Goal: Task Accomplishment & Management: Complete application form

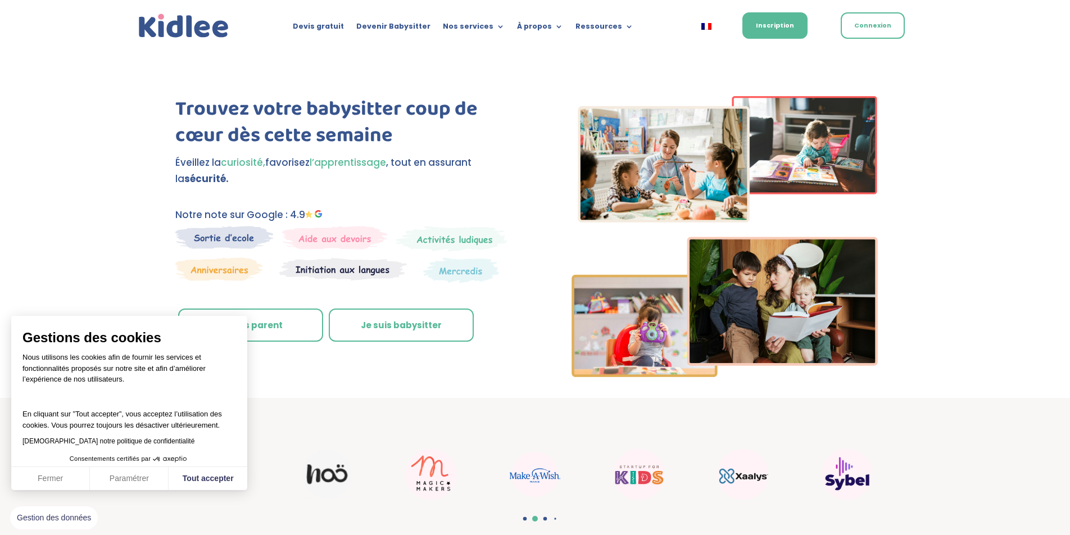
click at [282, 328] on link "Je suis parent" at bounding box center [250, 326] width 145 height 34
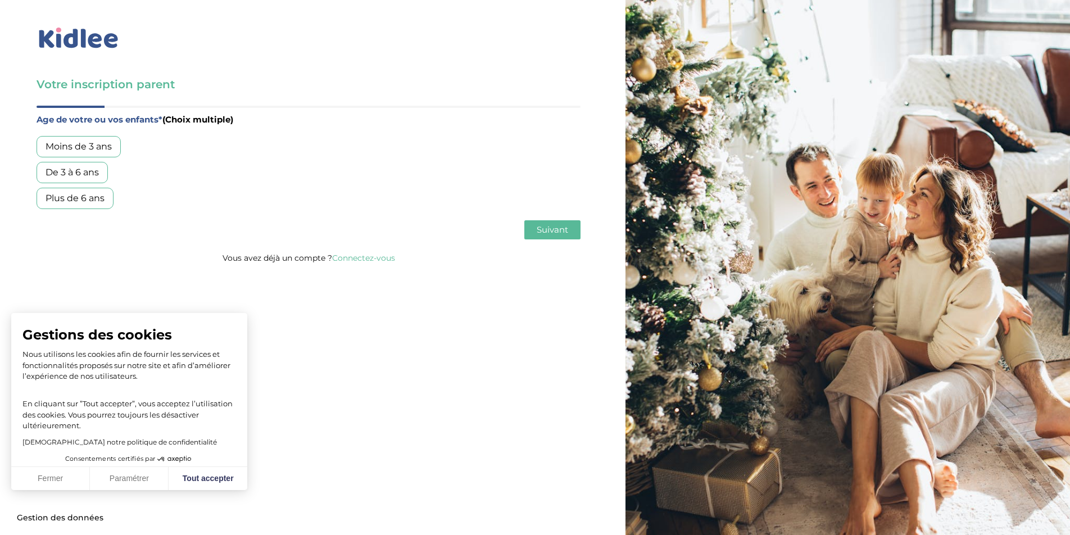
click at [85, 175] on div "De 3 à 6 ans" at bounding box center [72, 172] width 71 height 21
click at [85, 194] on div "Plus de 6 ans" at bounding box center [75, 198] width 77 height 21
click at [569, 233] on button "Suivant" at bounding box center [552, 229] width 56 height 19
click at [86, 143] on div "Garde régulière" at bounding box center [81, 146] width 88 height 21
click at [555, 228] on span "Suivant" at bounding box center [552, 229] width 31 height 11
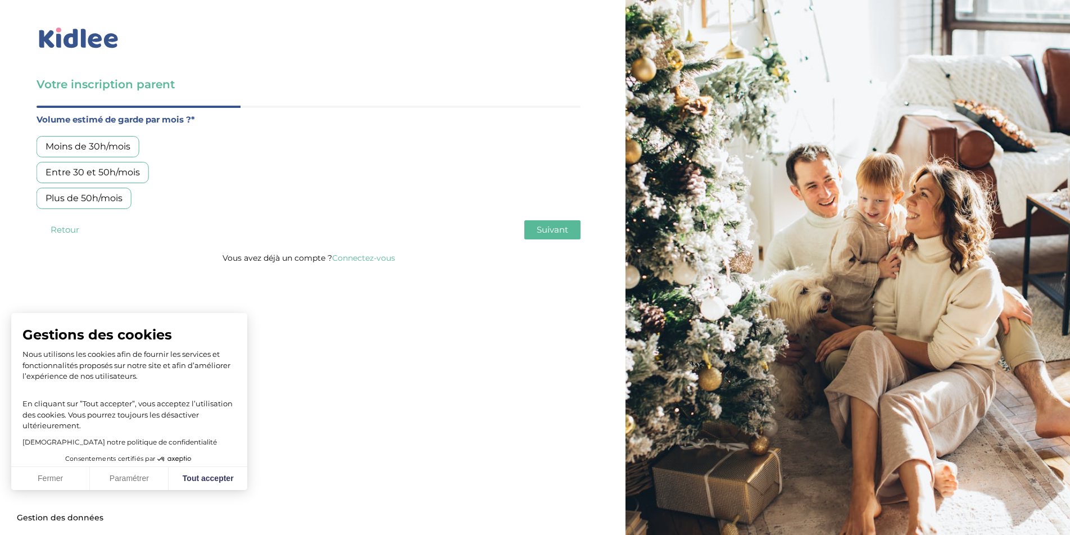
click at [124, 172] on div "Entre 30 et 50h/mois" at bounding box center [93, 172] width 112 height 21
click at [550, 230] on span "Suivant" at bounding box center [552, 229] width 31 height 11
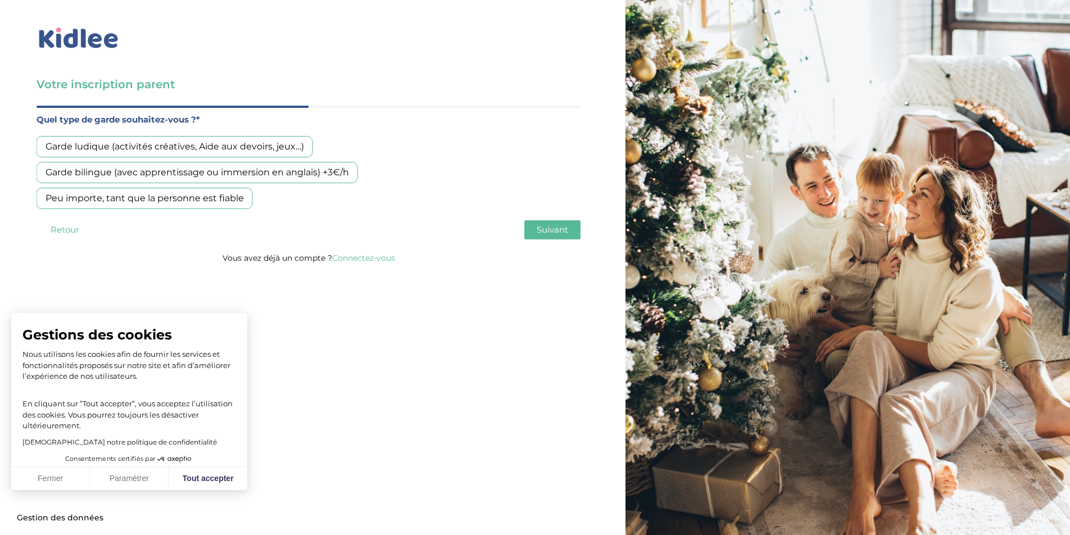
click at [306, 172] on div "Garde bilingue (avec apprentissage ou immersion en anglais) +3€/h" at bounding box center [198, 172] width 322 height 21
click at [548, 231] on span "Suivant" at bounding box center [552, 229] width 31 height 11
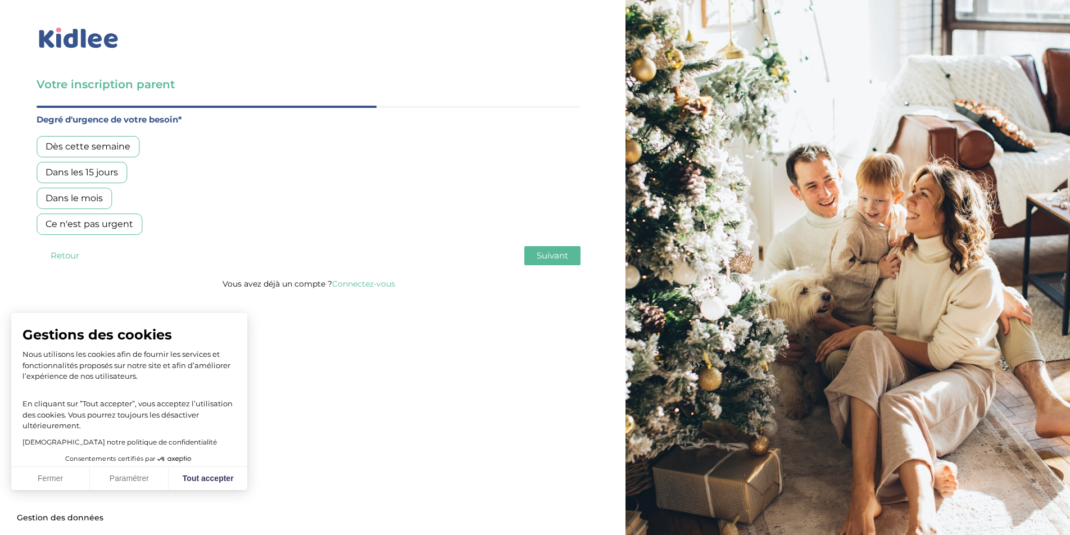
click at [87, 196] on div "Dans le mois" at bounding box center [74, 198] width 75 height 21
click at [563, 256] on span "Suivant" at bounding box center [552, 255] width 31 height 11
click at [88, 141] on div "Oui, via une agence" at bounding box center [90, 146] width 106 height 21
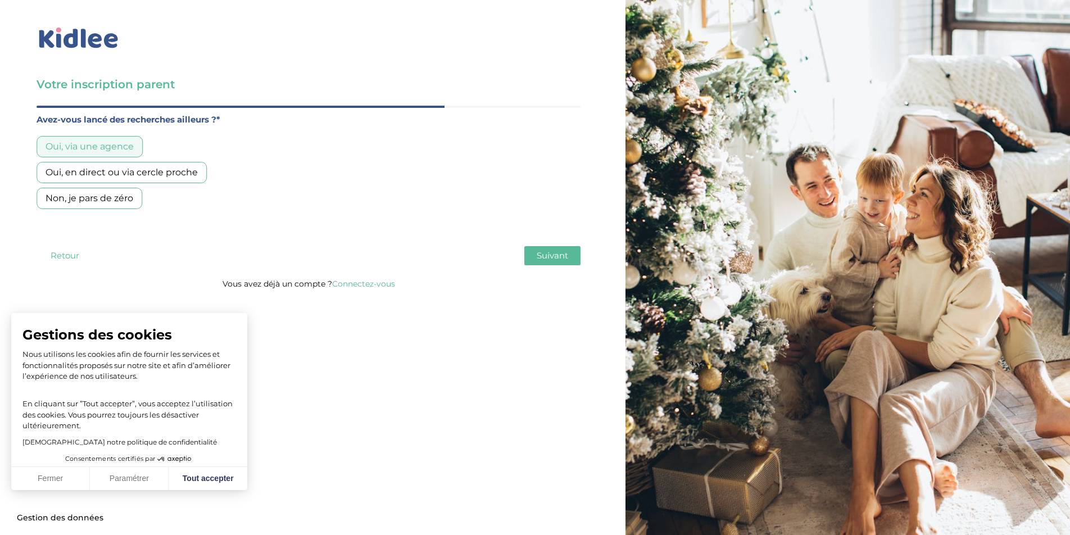
click at [550, 252] on span "Suivant" at bounding box center [552, 255] width 31 height 11
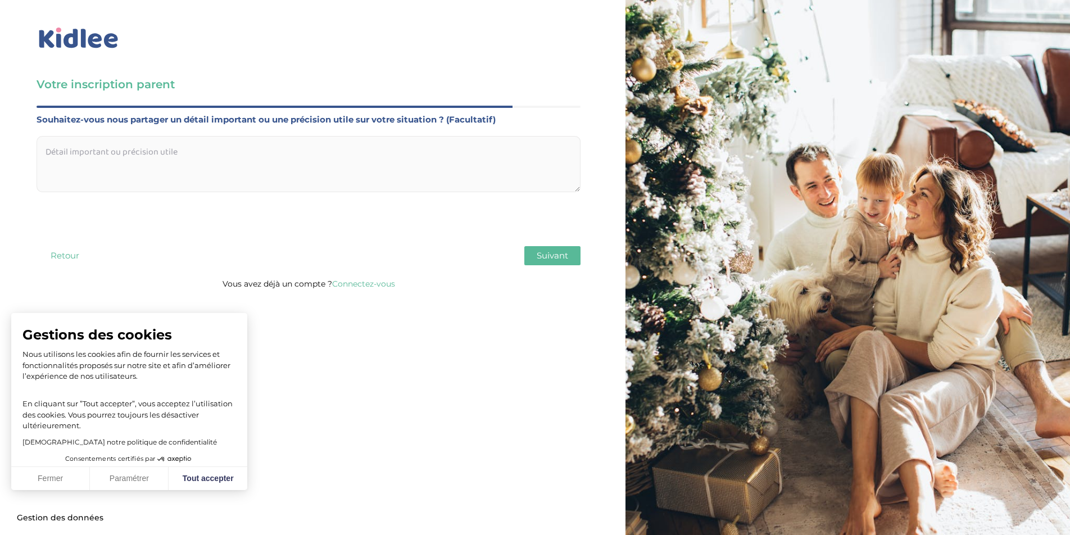
click at [282, 170] on textarea at bounding box center [309, 164] width 544 height 56
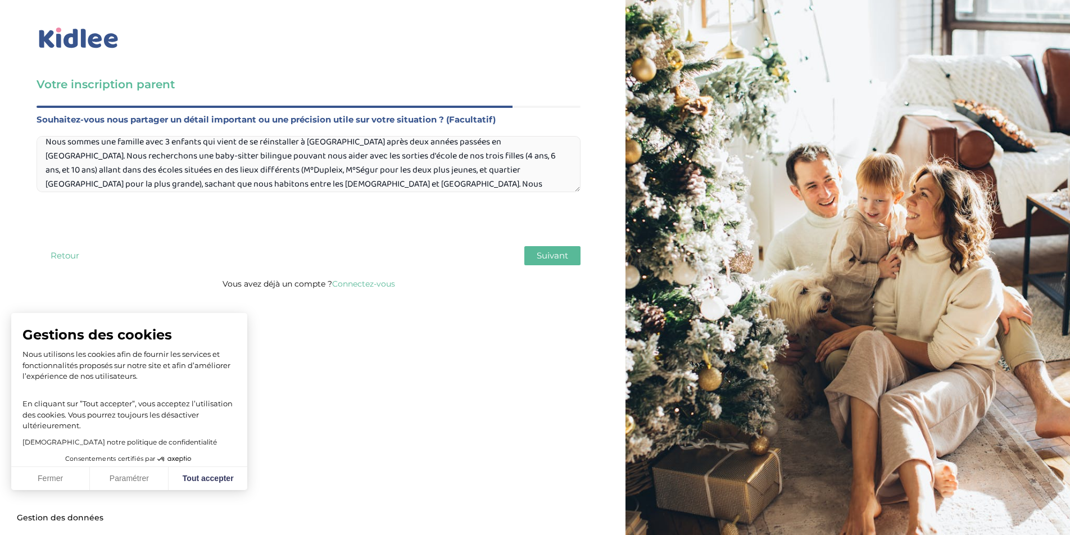
scroll to position [24, 0]
type textarea "Nous sommes une famille avec 3 enfants qui vient de se réinstaller à Paris aprè…"
click at [547, 257] on span "Suivant" at bounding box center [552, 255] width 31 height 11
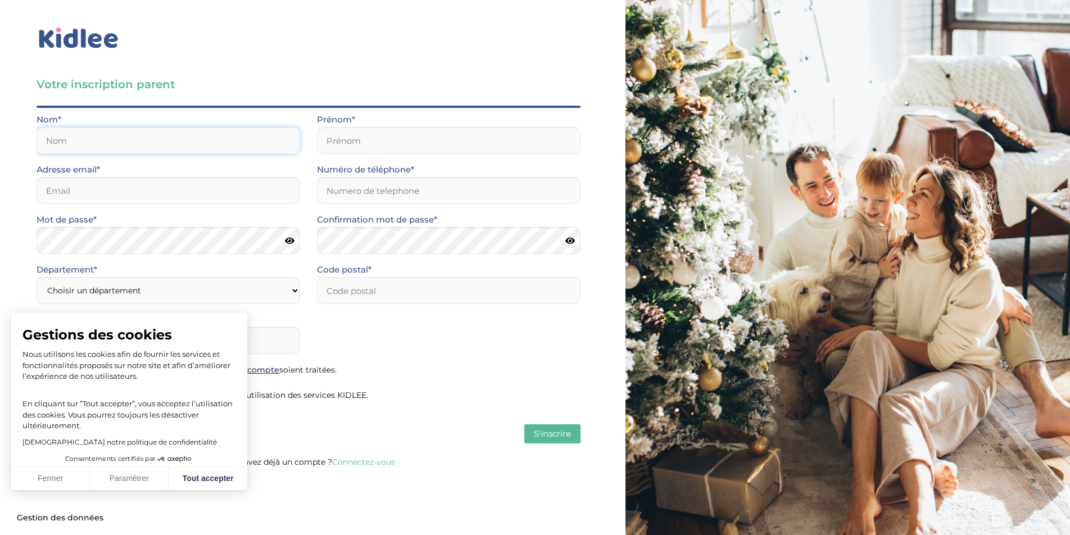
click at [138, 150] on input "text" at bounding box center [169, 140] width 264 height 27
type input "Litwin"
type input "Christophe"
type input "[EMAIL_ADDRESS][PERSON_NAME][DOMAIN_NAME]"
type input "0660964728"
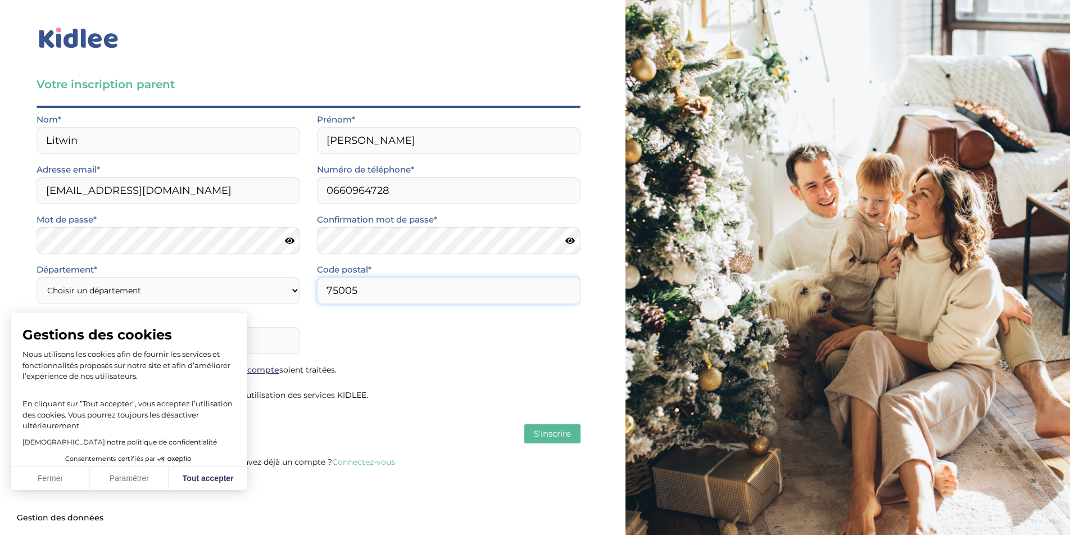
click at [386, 299] on input "75005" at bounding box center [449, 290] width 264 height 27
type input "75013"
click at [290, 287] on select "Choisir un département Paris (75) Hauts-de-Seine (92) Yvelines (78) Val-de-Marn…" at bounding box center [169, 290] width 264 height 27
select select "75"
click at [37, 277] on select "Choisir un département Paris (75) Hauts-de-Seine (92) Yvelines (78) Val-de-Marn…" at bounding box center [169, 290] width 264 height 27
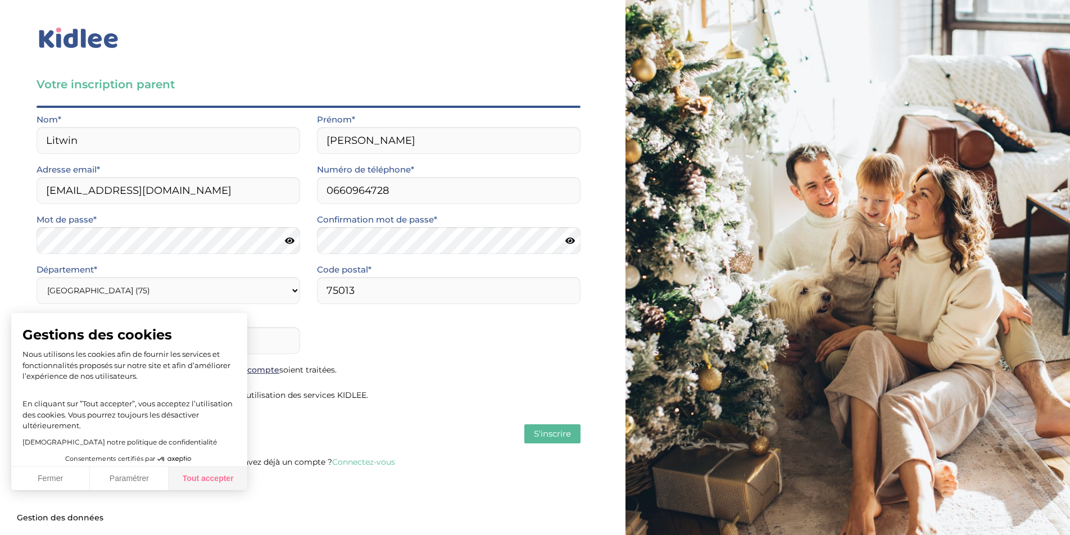
click at [216, 478] on button "Tout accepter" at bounding box center [208, 479] width 79 height 24
checkbox input "true"
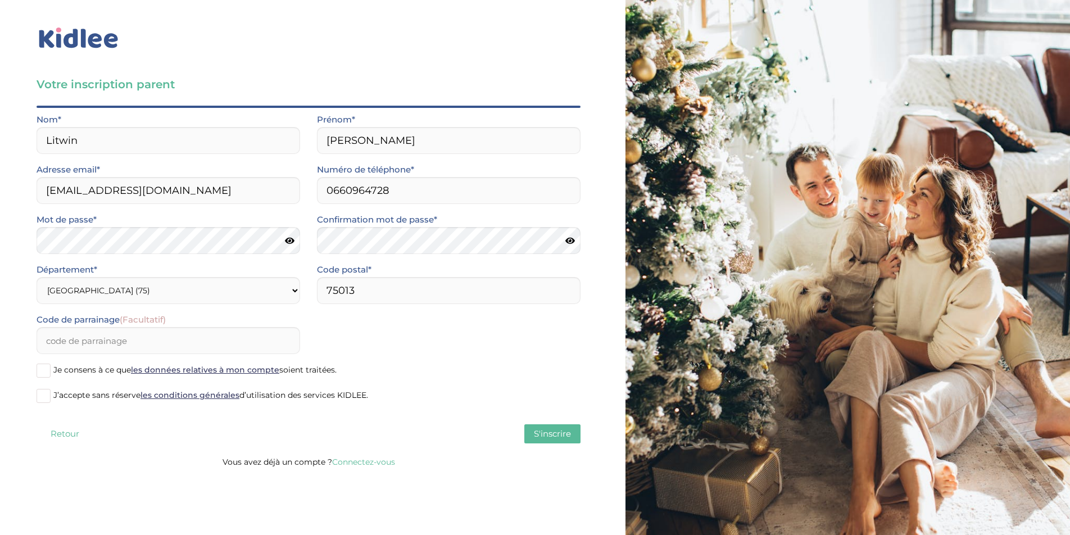
click at [46, 369] on span at bounding box center [44, 371] width 14 height 14
click at [0, 0] on input "Je consens à ce que les données relatives à mon compte soient traitées." at bounding box center [0, 0] width 0 height 0
click at [42, 396] on span at bounding box center [44, 396] width 14 height 14
click at [0, 0] on input "J’accepte sans réserve les conditions générales d’utilisation des services KIDL…" at bounding box center [0, 0] width 0 height 0
click at [291, 238] on icon at bounding box center [290, 241] width 10 height 8
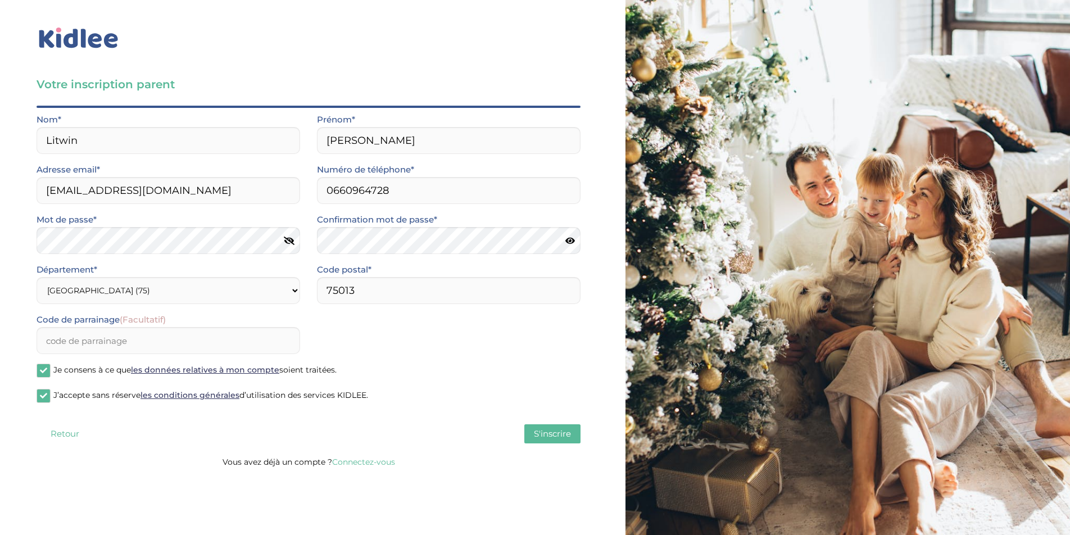
click at [571, 241] on icon at bounding box center [571, 241] width 10 height 8
click at [556, 437] on span "S'inscrire" at bounding box center [552, 433] width 37 height 11
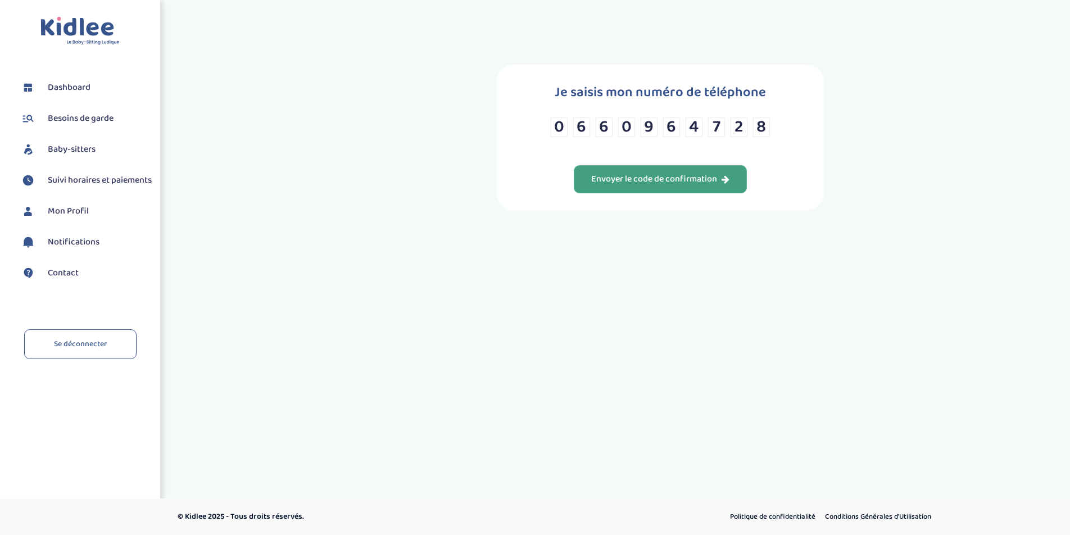
click at [645, 183] on div "Envoyer le code de confirmation" at bounding box center [660, 179] width 138 height 13
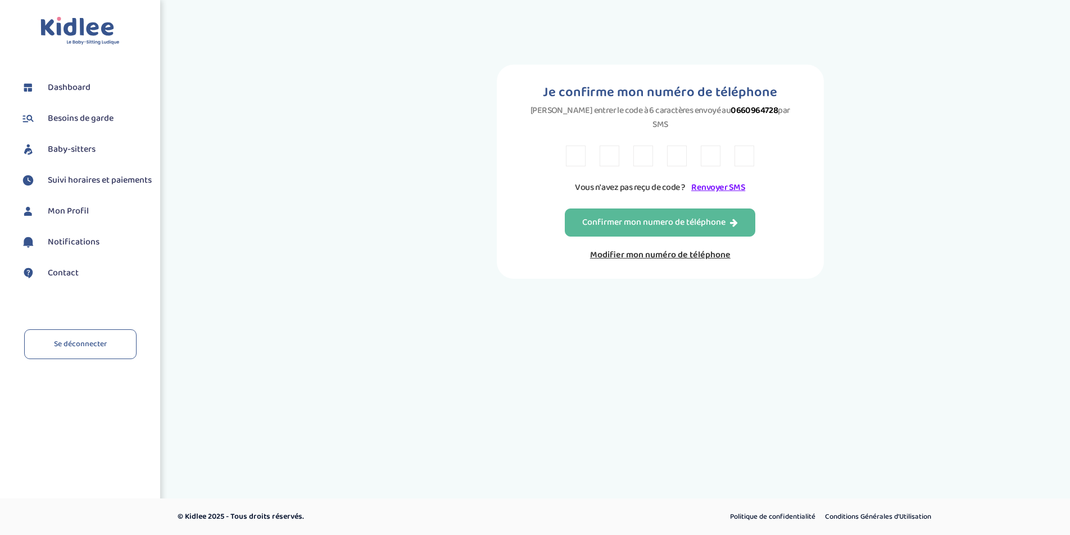
click at [577, 146] on input "text" at bounding box center [576, 156] width 20 height 21
type input "8"
type input "4"
type input "v"
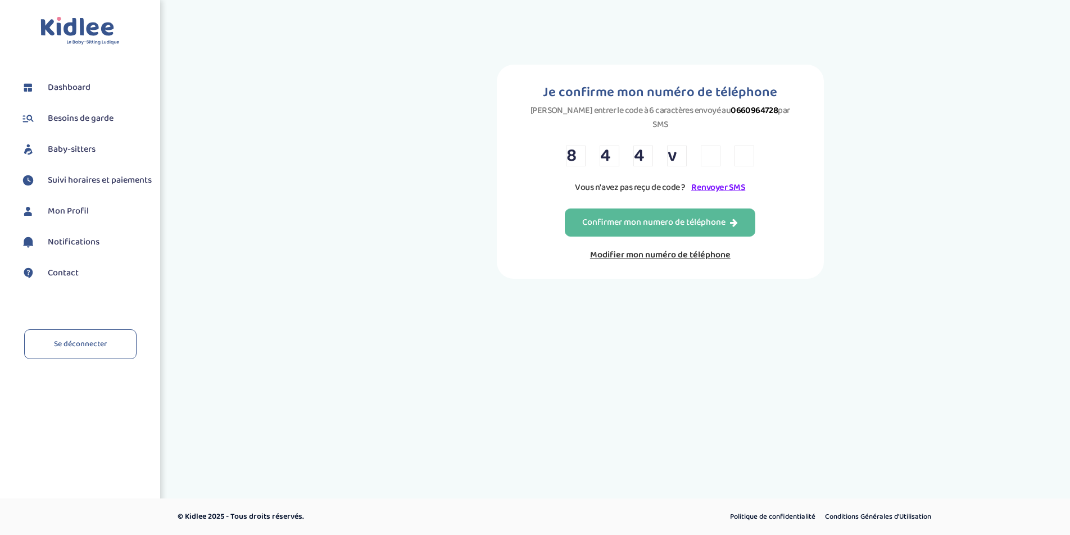
type input "f"
type input "2"
click at [657, 215] on button "Confirmer mon numero de téléphone" at bounding box center [660, 223] width 191 height 28
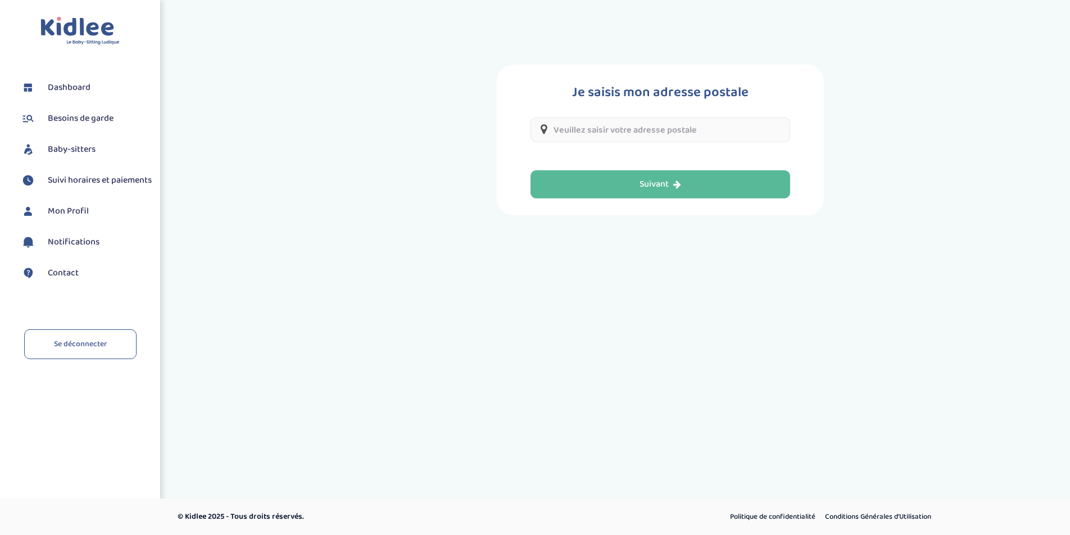
click at [646, 128] on input "text" at bounding box center [661, 129] width 260 height 25
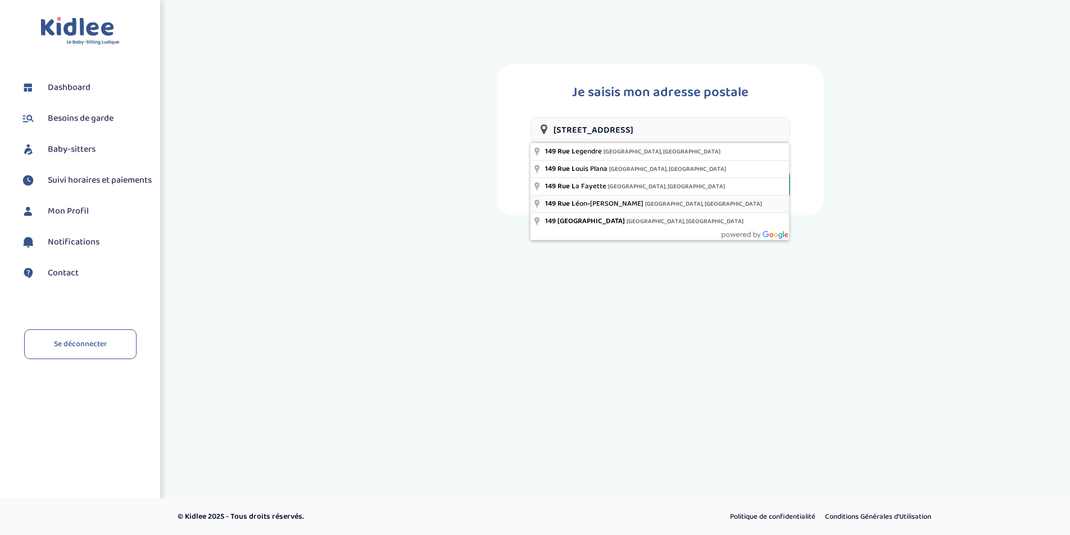
type input "[STREET_ADDRESS][PERSON_NAME]"
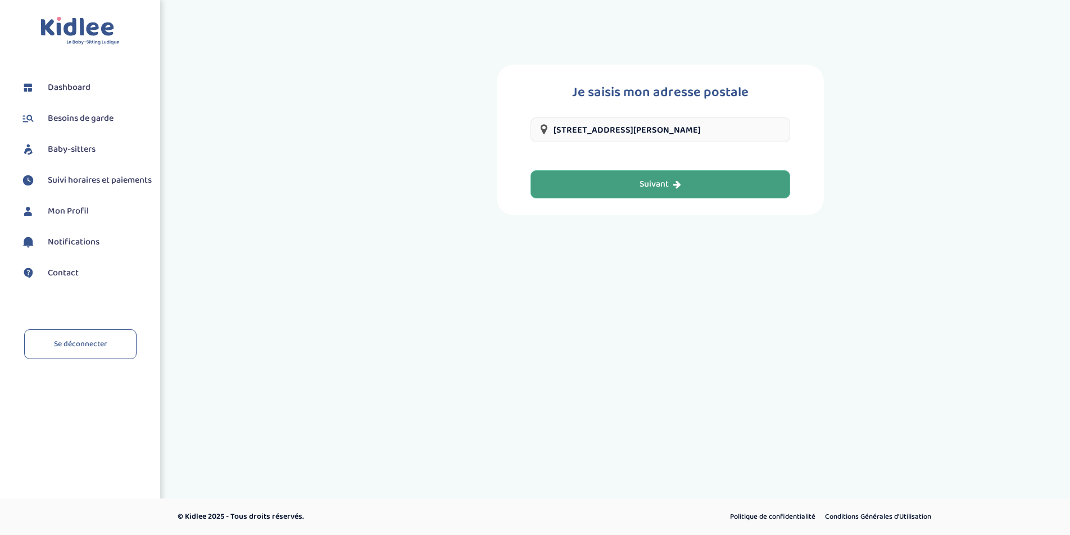
click at [653, 183] on div "Suivant" at bounding box center [661, 184] width 42 height 13
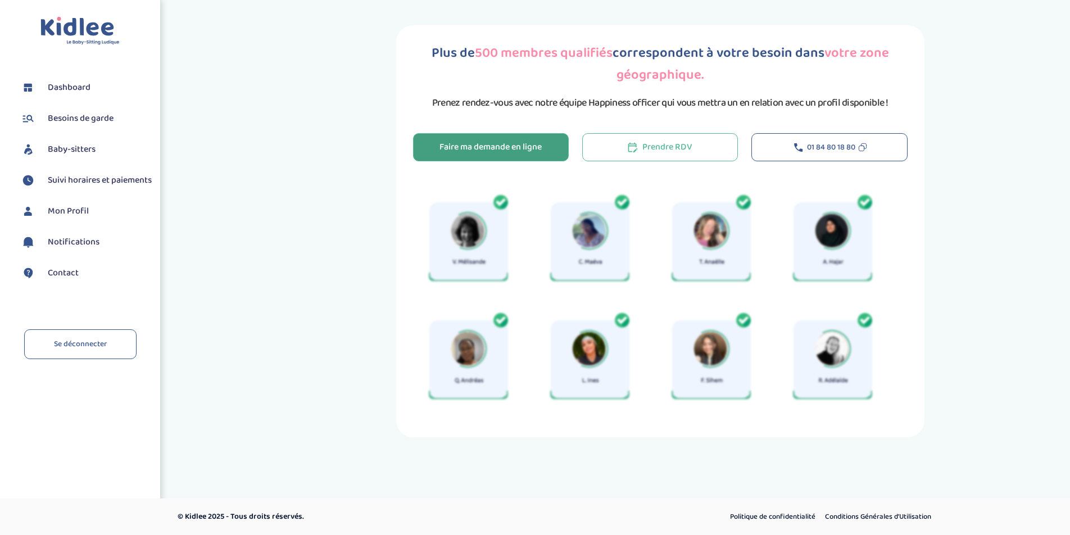
click at [517, 149] on div "Faire ma demande en ligne" at bounding box center [491, 147] width 102 height 13
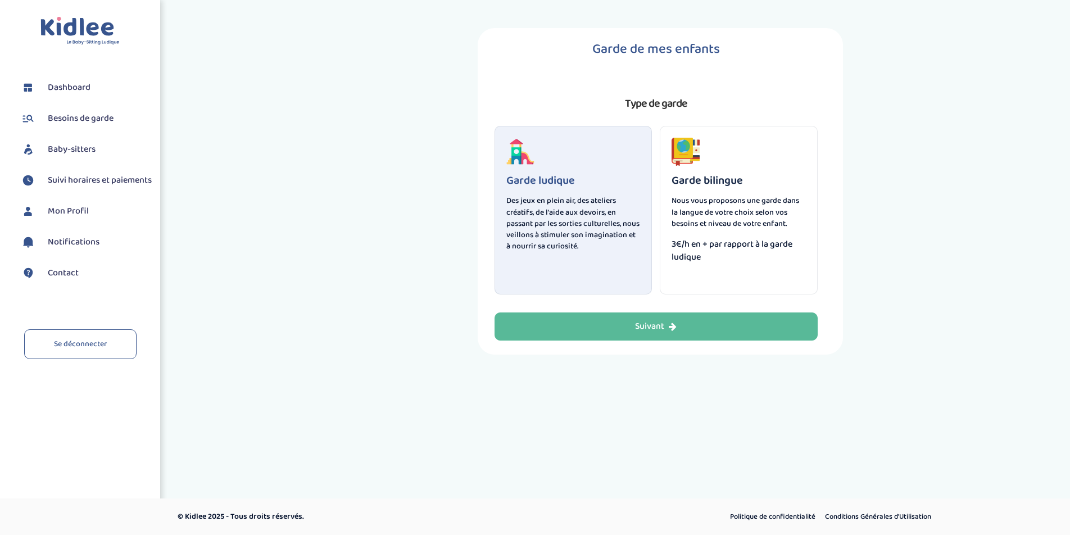
click at [766, 206] on p "Nous vous proposons une garde dans la langue de votre choix selon vos besoins e…" at bounding box center [739, 212] width 134 height 34
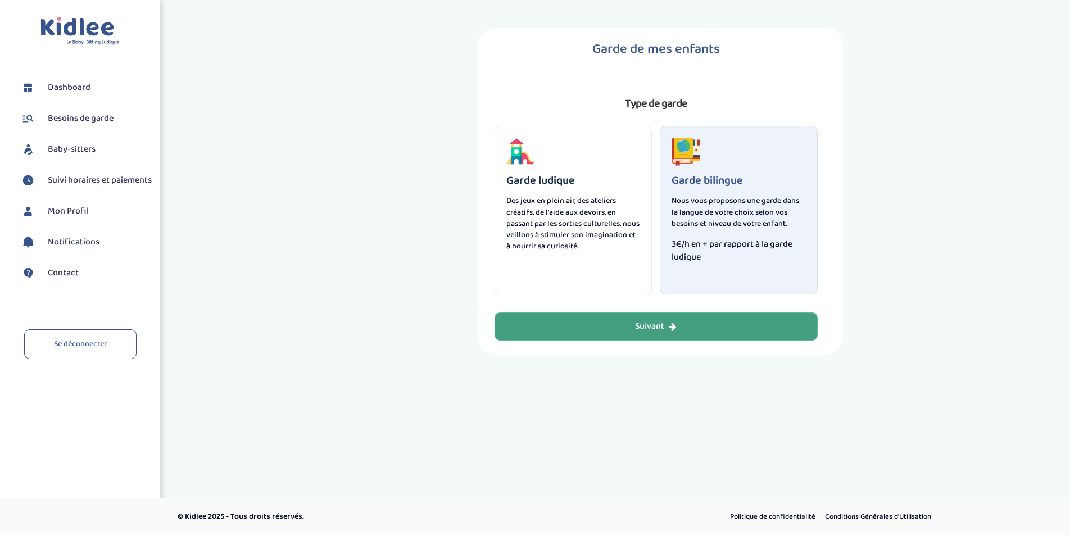
click at [675, 324] on icon "button" at bounding box center [673, 326] width 8 height 9
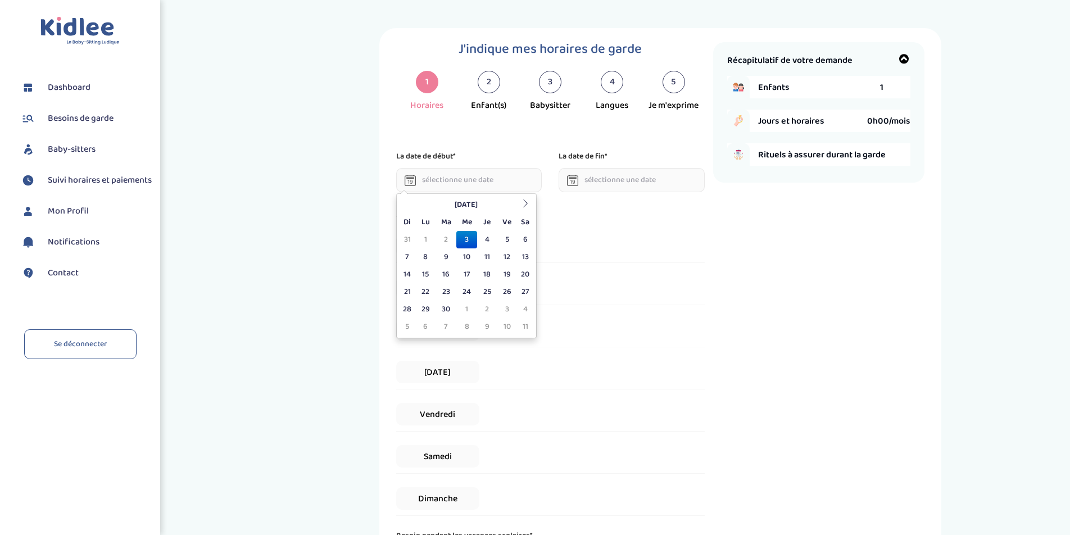
click at [478, 178] on input "text" at bounding box center [469, 180] width 146 height 24
click at [426, 291] on td "22" at bounding box center [426, 291] width 20 height 17
type input "[DATE]"
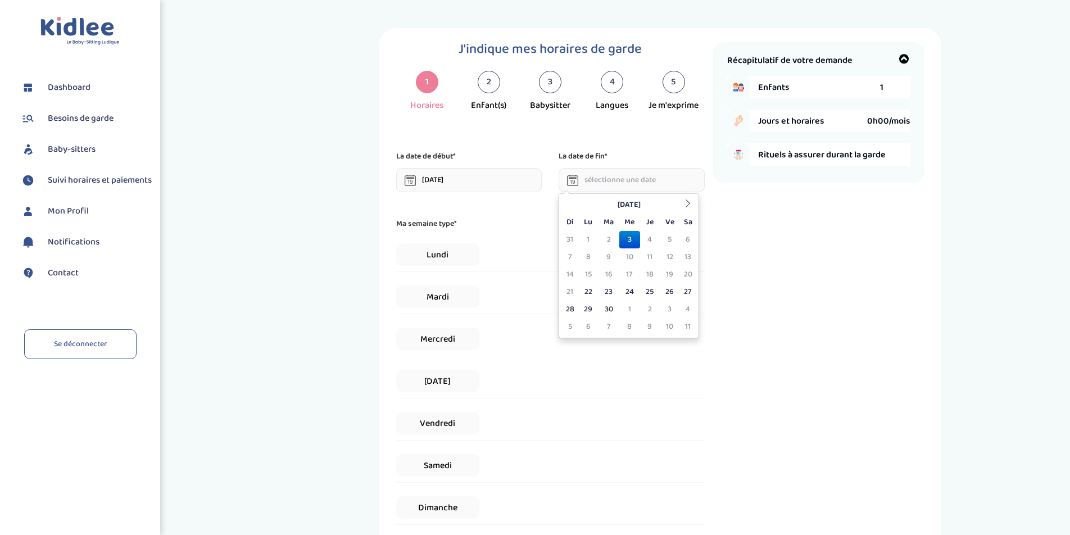
click at [611, 177] on input "text" at bounding box center [632, 180] width 146 height 24
click at [690, 204] on icon at bounding box center [688, 204] width 8 height 8
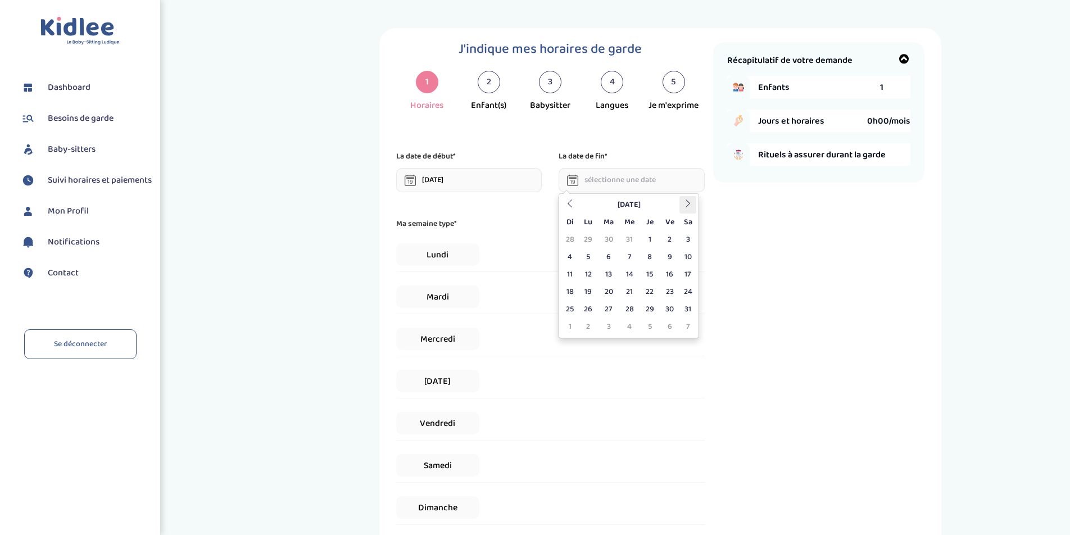
click at [690, 204] on icon at bounding box center [688, 204] width 8 height 8
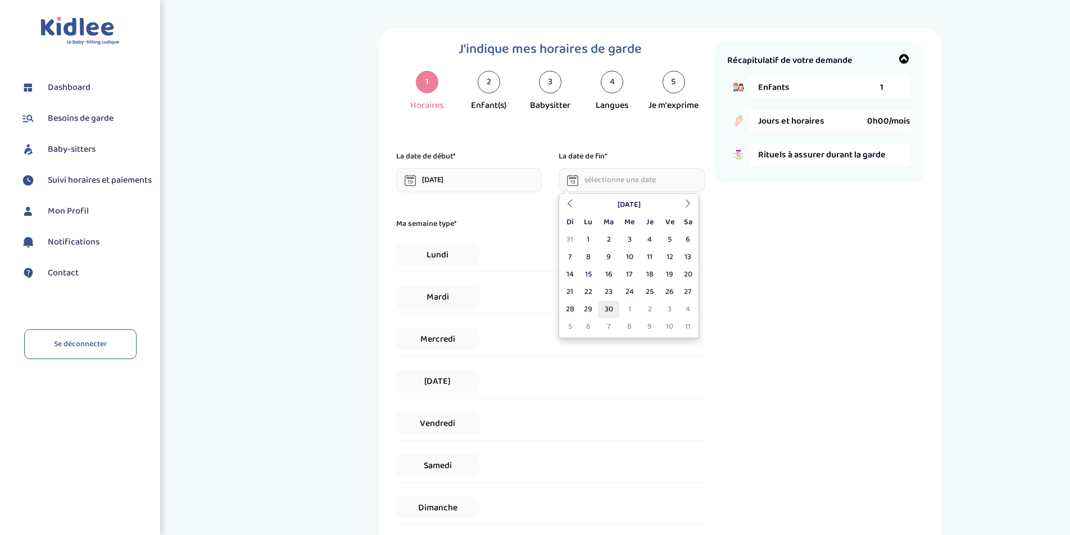
click at [609, 307] on td "30" at bounding box center [608, 309] width 21 height 17
type input "[DATE]"
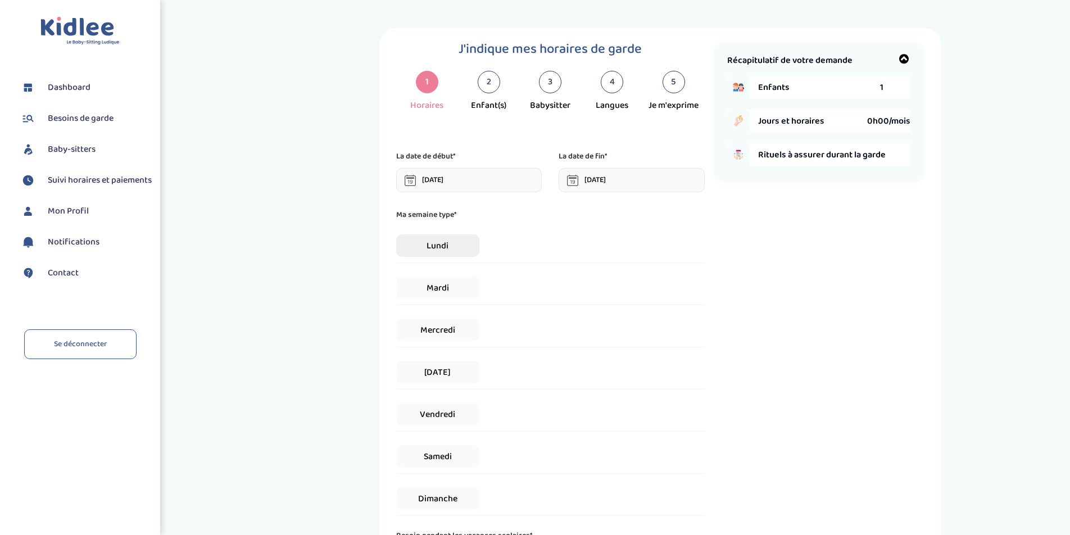
click at [449, 244] on span "Lundi" at bounding box center [437, 245] width 83 height 22
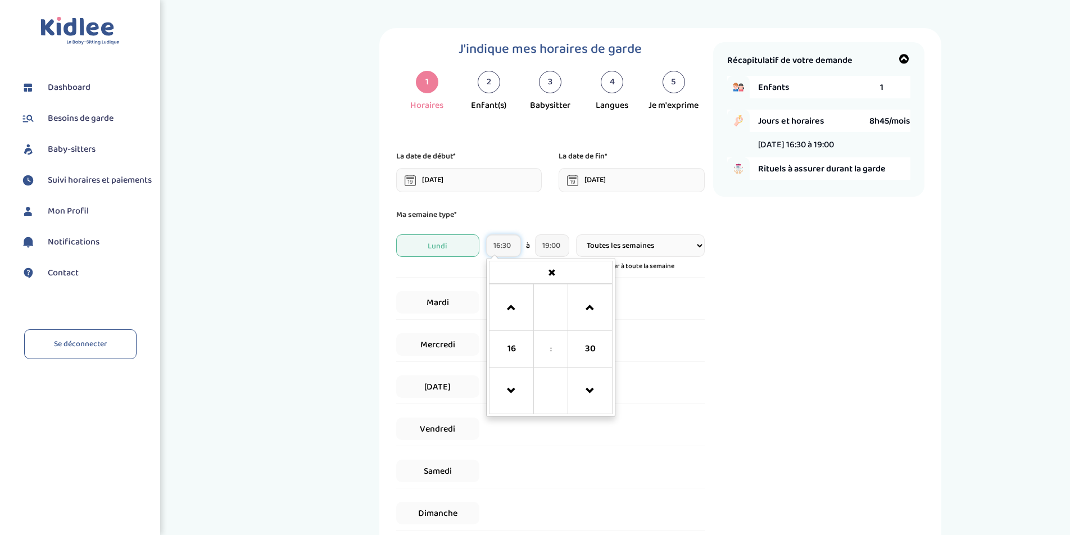
click at [494, 248] on input "16:30" at bounding box center [503, 245] width 34 height 22
click at [598, 355] on span "30" at bounding box center [590, 349] width 30 height 30
click at [505, 302] on td "00" at bounding box center [505, 302] width 31 height 37
type input "16:00"
click at [550, 248] on input "19:00" at bounding box center [552, 245] width 34 height 22
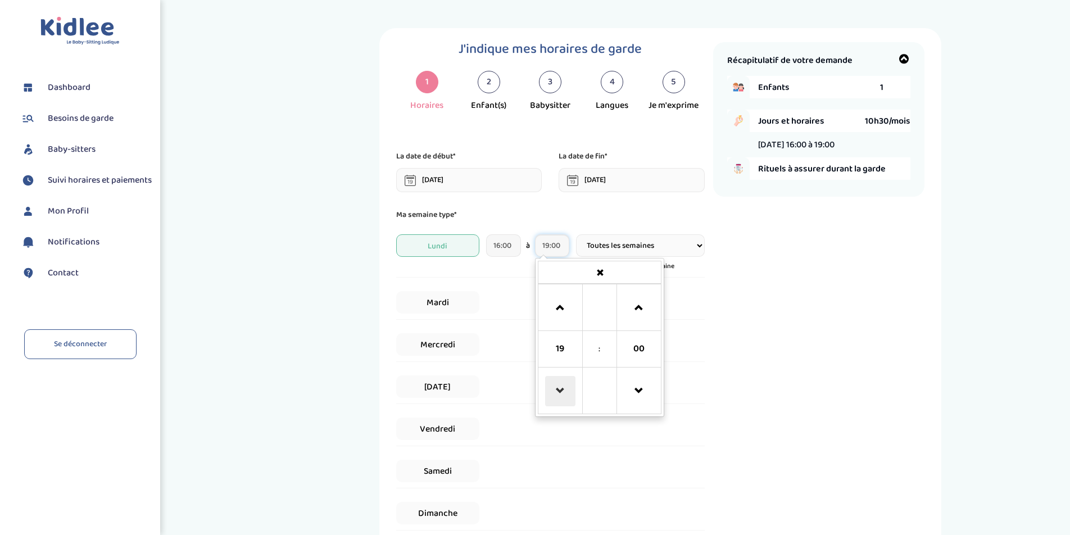
click at [557, 387] on span at bounding box center [560, 391] width 30 height 30
click at [644, 309] on span at bounding box center [639, 308] width 30 height 30
type input "18:30"
click at [702, 325] on div "Ma semaine type* [DATE] 16:00 à 18:30 Toutes les semaines Toutes les 2 semaines…" at bounding box center [550, 370] width 309 height 322
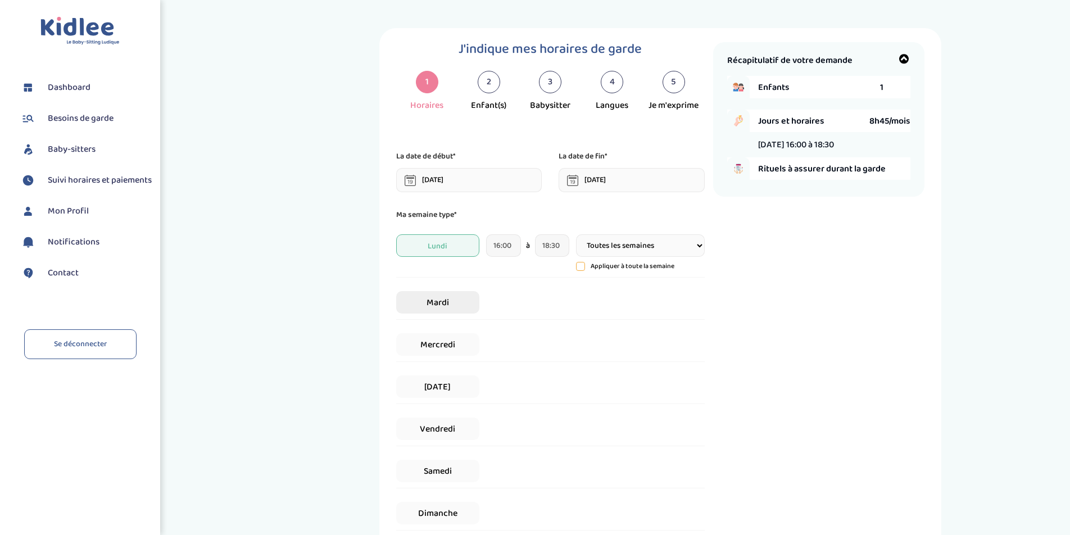
click at [436, 304] on span "Mardi" at bounding box center [437, 302] width 83 height 22
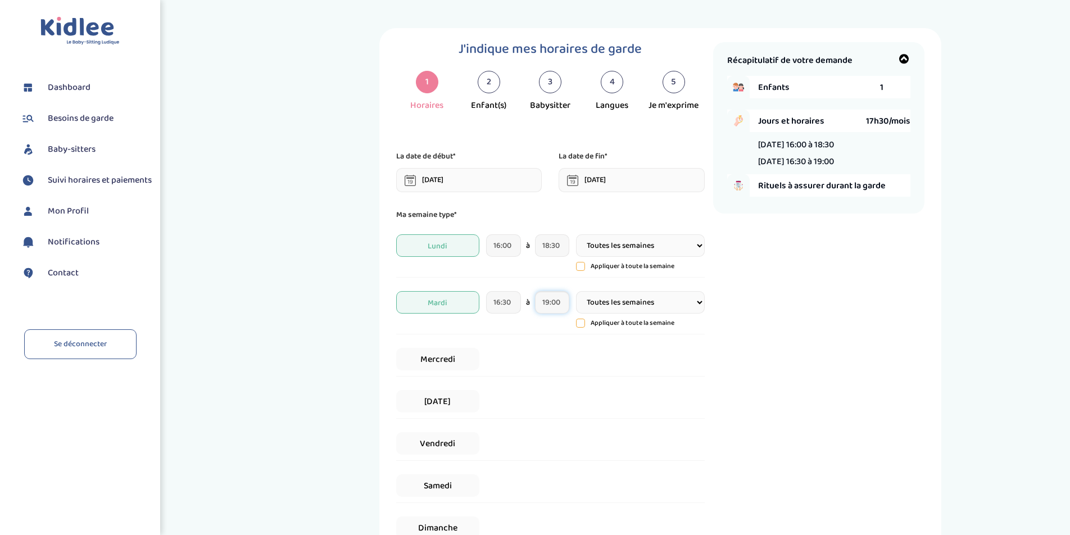
click at [551, 305] on input "19:00" at bounding box center [552, 302] width 34 height 22
click at [563, 362] on span at bounding box center [560, 365] width 30 height 30
click at [567, 446] on span at bounding box center [560, 448] width 30 height 30
click at [645, 363] on span at bounding box center [639, 365] width 30 height 30
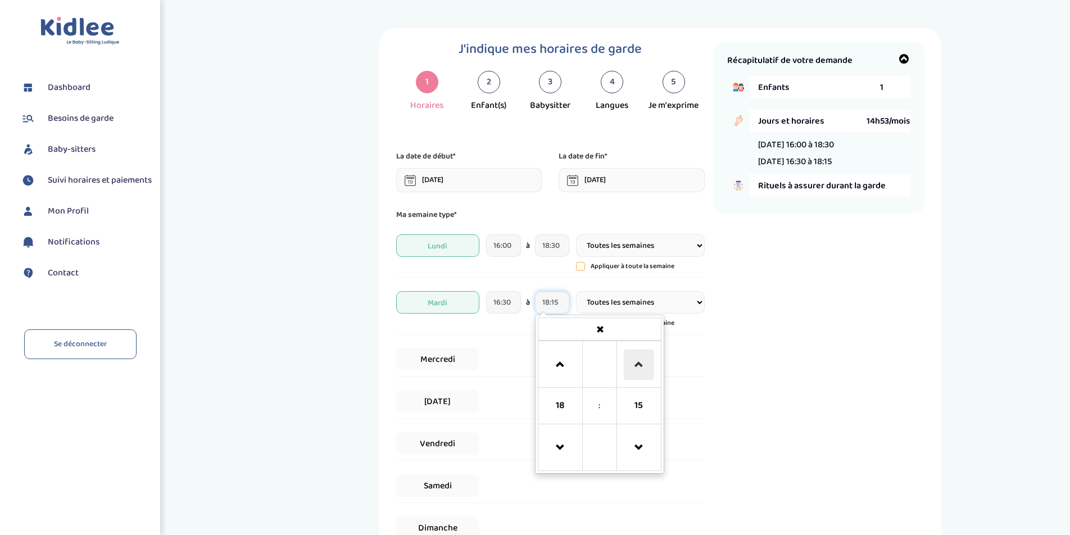
click at [645, 363] on span at bounding box center [639, 365] width 30 height 30
type input "18:30"
click at [745, 356] on div "Récapitulatif de votre demande Enfants 1 Jours et horaires 15h45/mois [DATE] 16…" at bounding box center [818, 344] width 211 height 604
click at [426, 359] on span "Mercredi" at bounding box center [437, 359] width 83 height 22
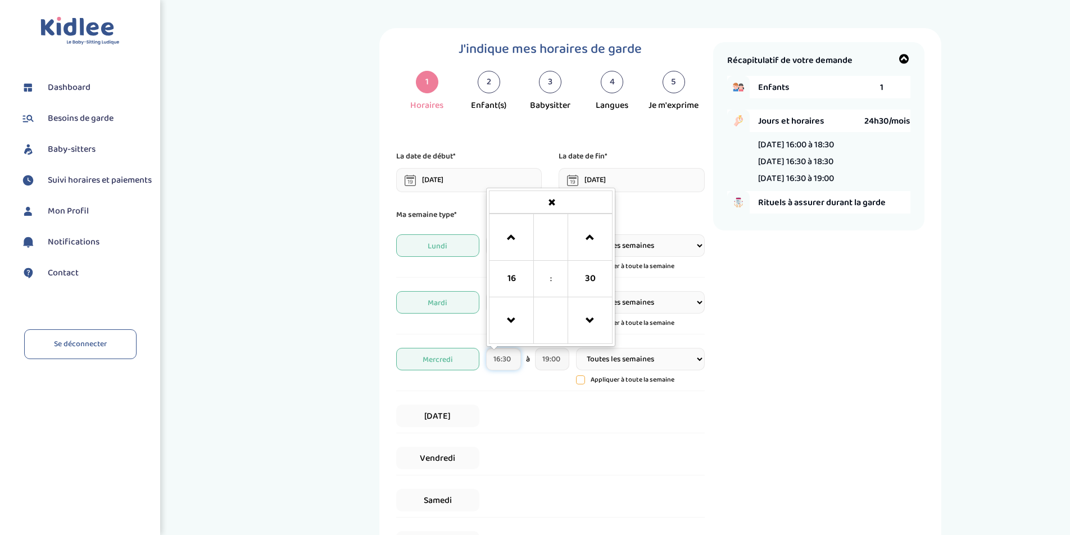
click at [496, 358] on input "16:30" at bounding box center [503, 359] width 34 height 22
click at [506, 318] on span at bounding box center [511, 321] width 30 height 30
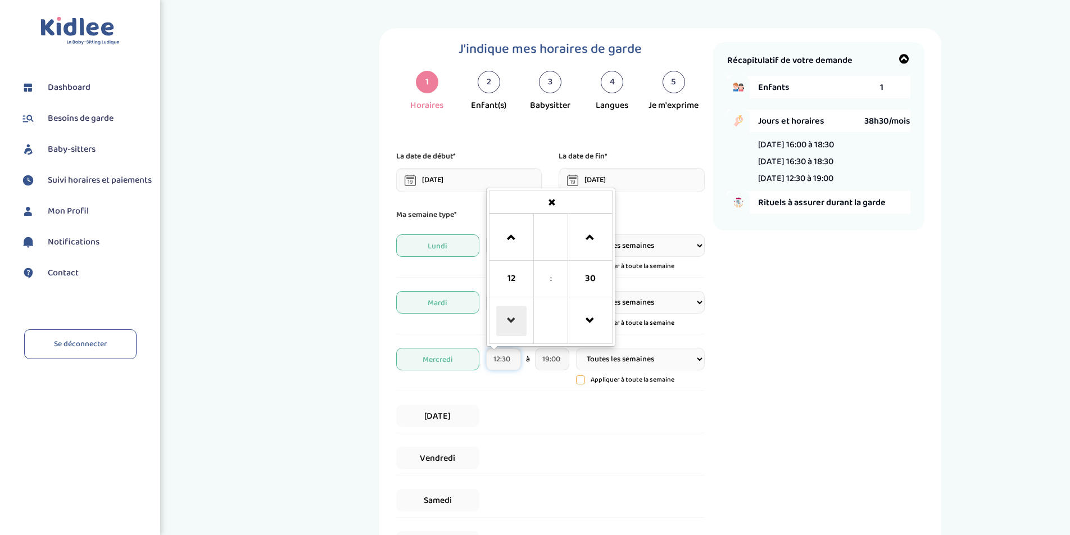
click at [518, 323] on span at bounding box center [511, 321] width 30 height 30
type input "11:30"
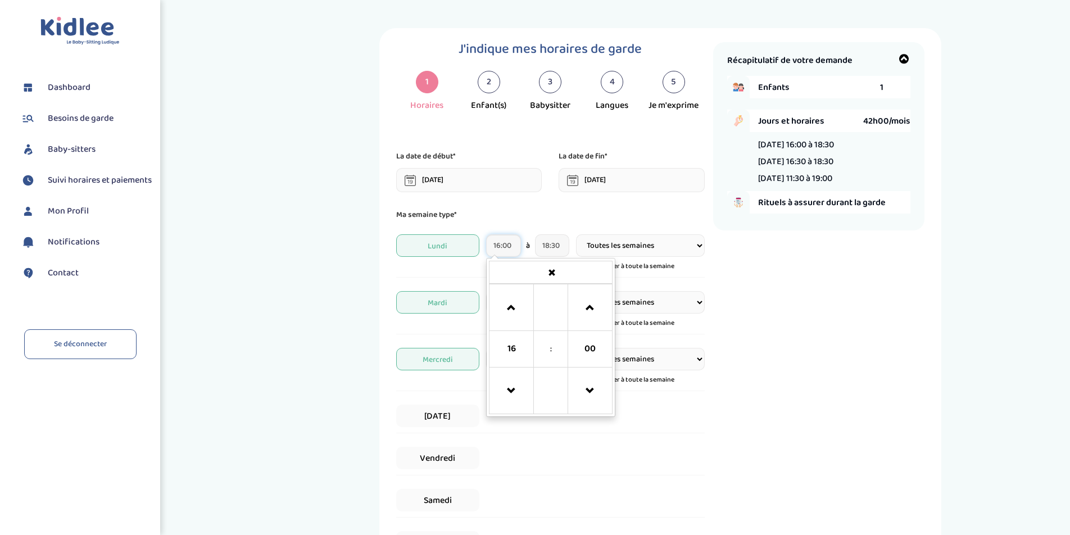
click at [497, 248] on input "16:00" at bounding box center [503, 245] width 34 height 22
click at [509, 304] on span at bounding box center [511, 308] width 30 height 30
click at [513, 391] on span at bounding box center [511, 391] width 30 height 30
click at [513, 390] on span at bounding box center [511, 391] width 30 height 30
click at [591, 306] on span at bounding box center [590, 308] width 30 height 30
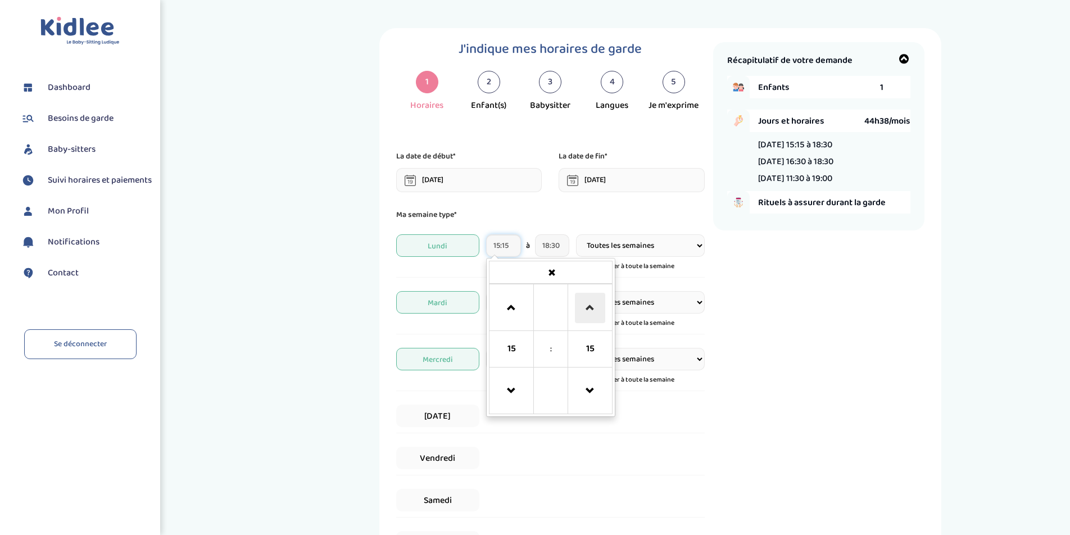
click at [591, 306] on span at bounding box center [590, 308] width 30 height 30
type input "15:45"
click at [572, 216] on p "Ma semaine type*" at bounding box center [550, 215] width 309 height 12
click at [550, 364] on input "19:00" at bounding box center [552, 359] width 34 height 22
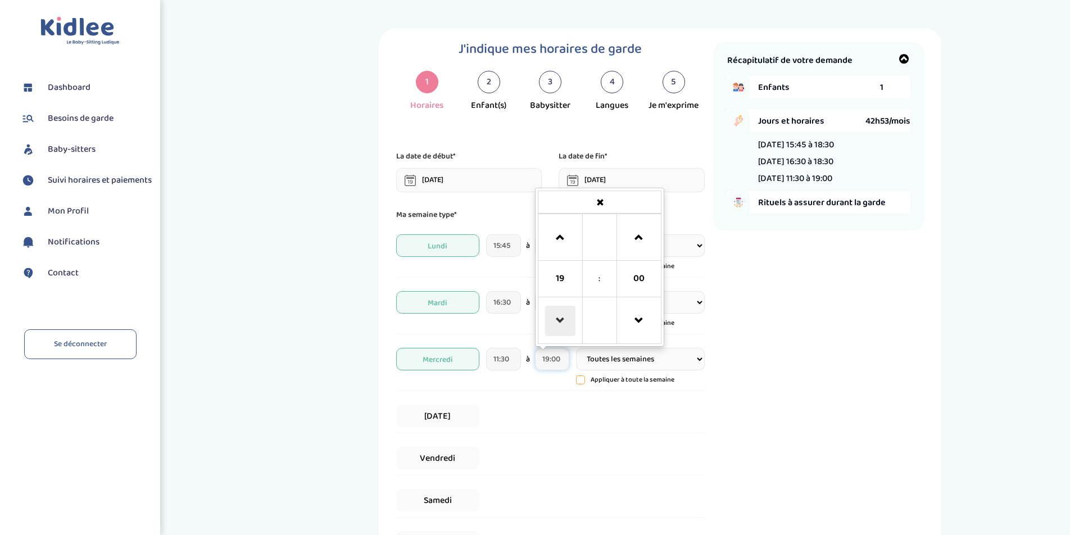
click at [558, 324] on span at bounding box center [560, 321] width 30 height 30
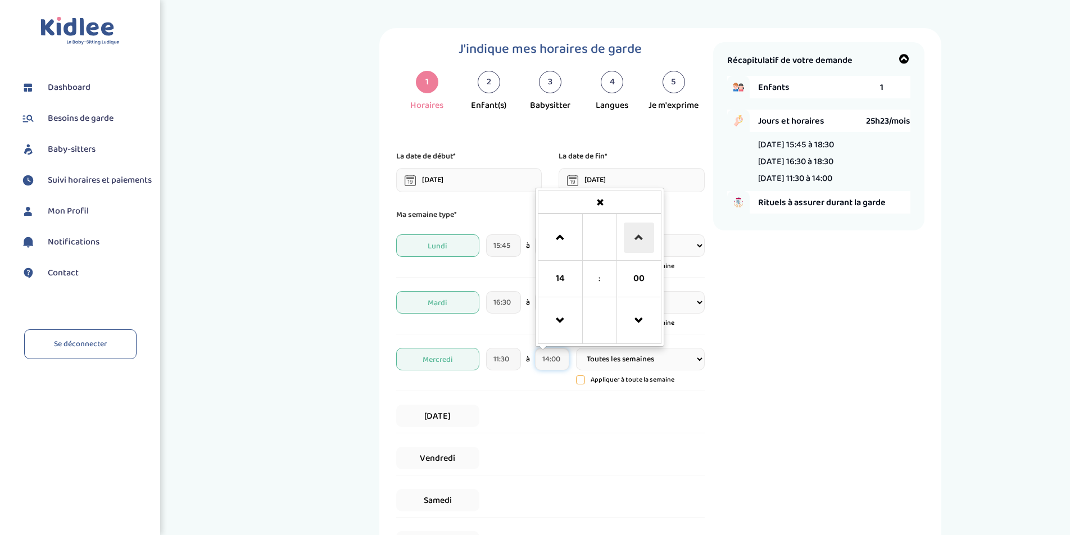
click at [637, 236] on span at bounding box center [639, 238] width 30 height 30
type input "14:30"
click at [771, 377] on div "Récapitulatif de votre demande Enfants 1 Jours et horaires 27h08/mois [DATE] 15…" at bounding box center [818, 351] width 211 height 619
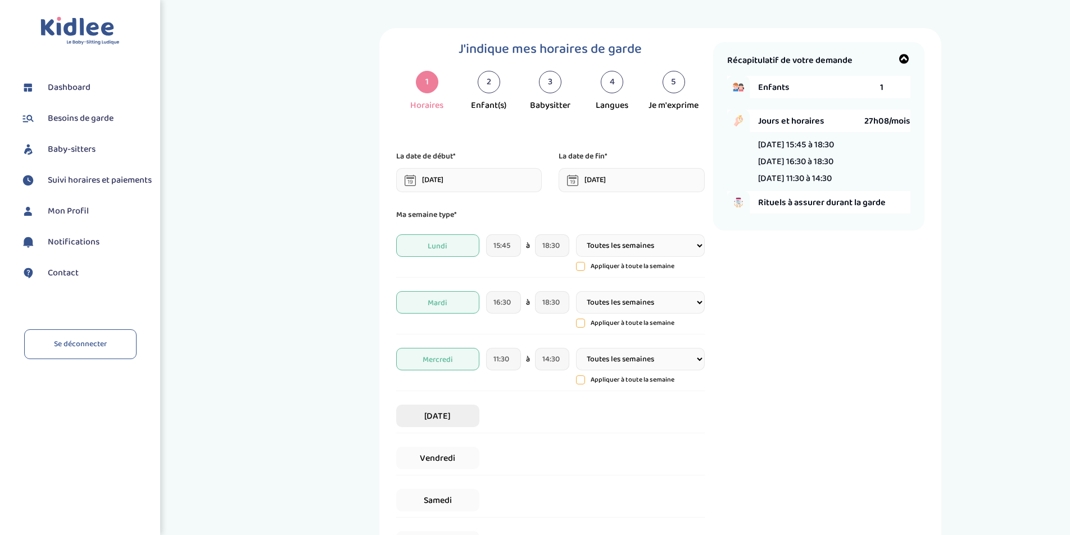
click at [446, 413] on span "[DATE]" at bounding box center [437, 416] width 83 height 22
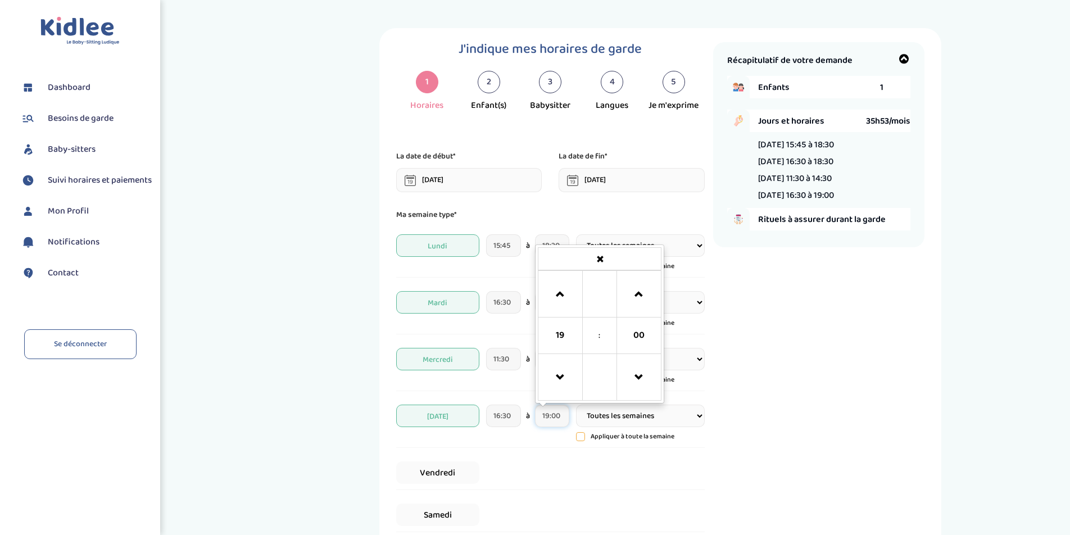
click at [548, 418] on input "19:00" at bounding box center [552, 416] width 34 height 22
click at [559, 369] on span at bounding box center [560, 378] width 30 height 30
click at [637, 295] on span at bounding box center [639, 294] width 30 height 30
type input "18:30"
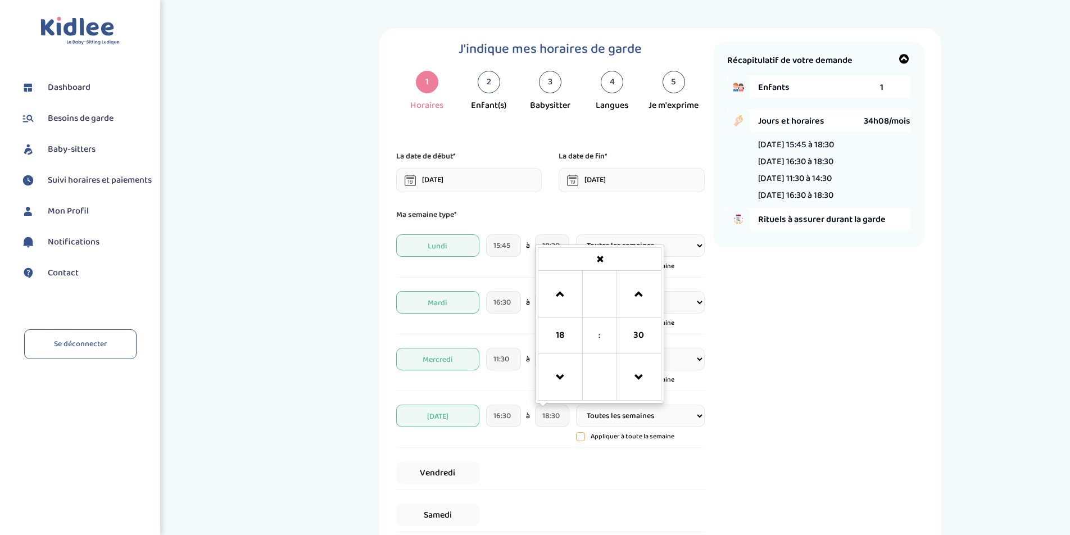
click at [772, 410] on div "Récapitulatif de votre demande Enfants 1 Jours et horaires 34h08/mois [DATE] 15…" at bounding box center [818, 359] width 211 height 634
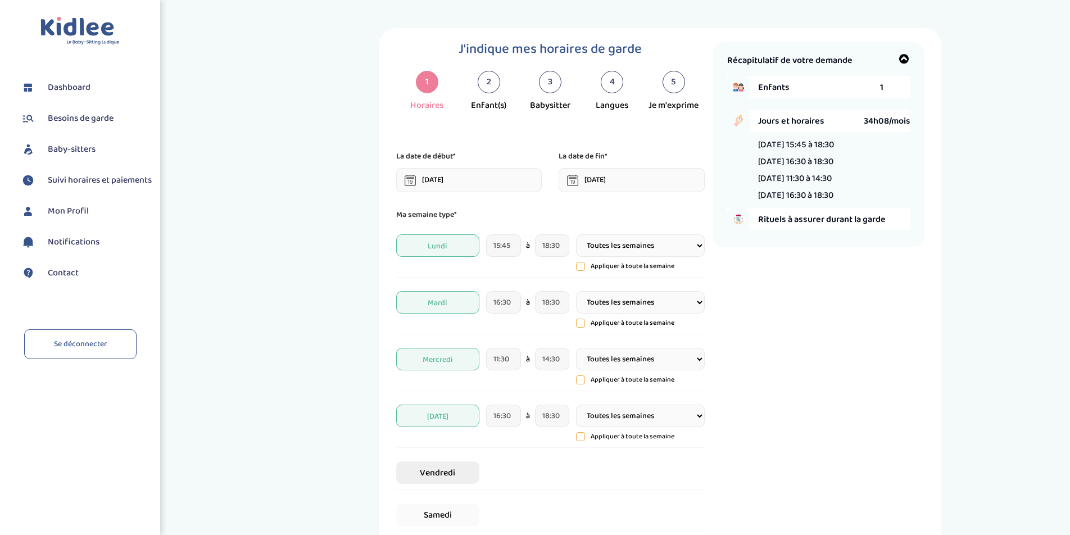
click at [438, 473] on span "Vendredi" at bounding box center [437, 473] width 83 height 22
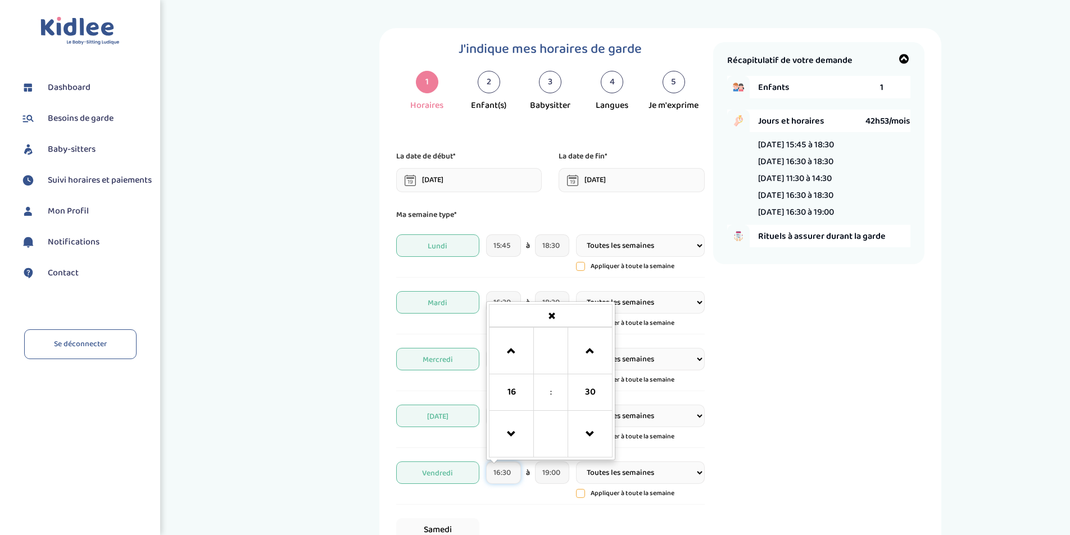
click at [499, 473] on input "16:30" at bounding box center [503, 473] width 34 height 22
click at [557, 476] on input "19:00" at bounding box center [552, 473] width 34 height 22
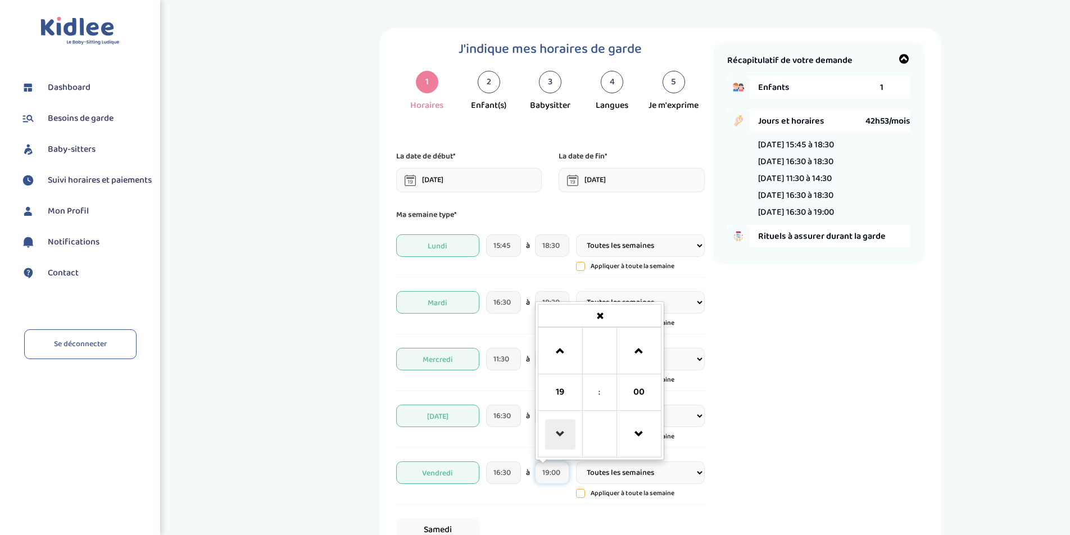
click at [564, 436] on span at bounding box center [560, 434] width 30 height 30
click at [644, 351] on span at bounding box center [639, 351] width 30 height 30
type input "18:30"
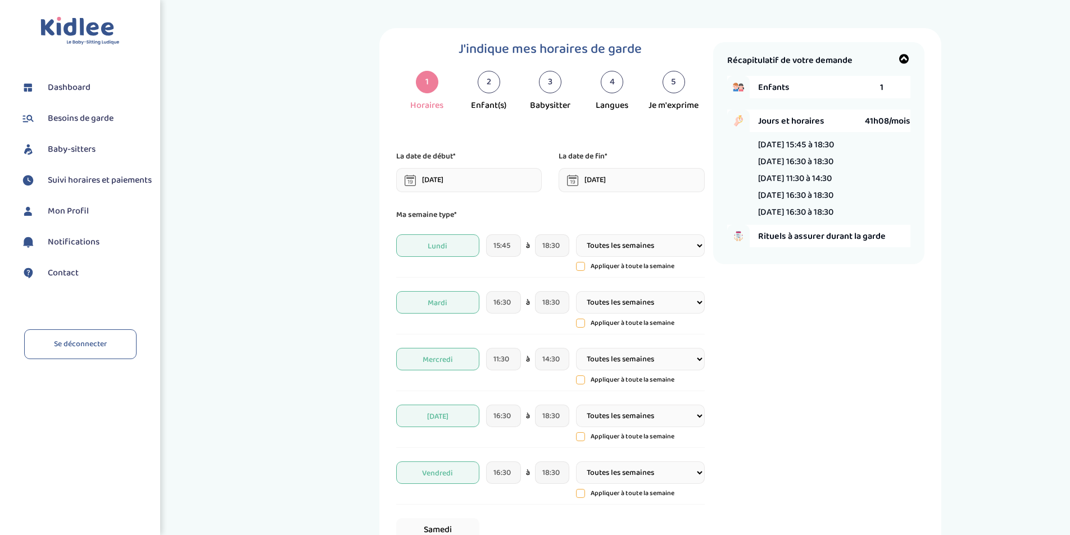
click at [462, 473] on span "Vendredi" at bounding box center [437, 473] width 83 height 22
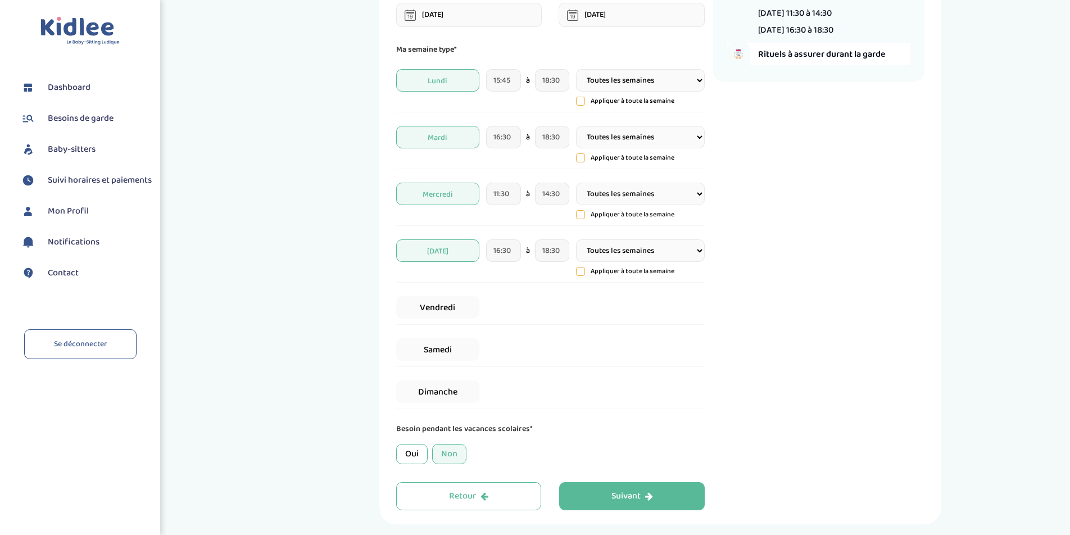
scroll to position [169, 0]
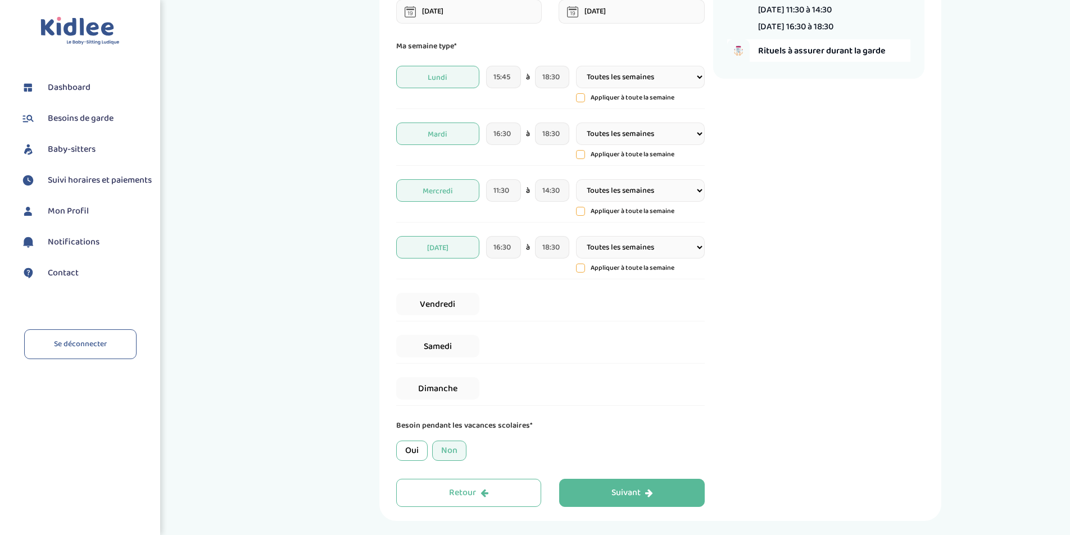
click at [447, 450] on div "Non" at bounding box center [449, 451] width 34 height 20
click at [629, 489] on div "Suivant" at bounding box center [633, 493] width 42 height 13
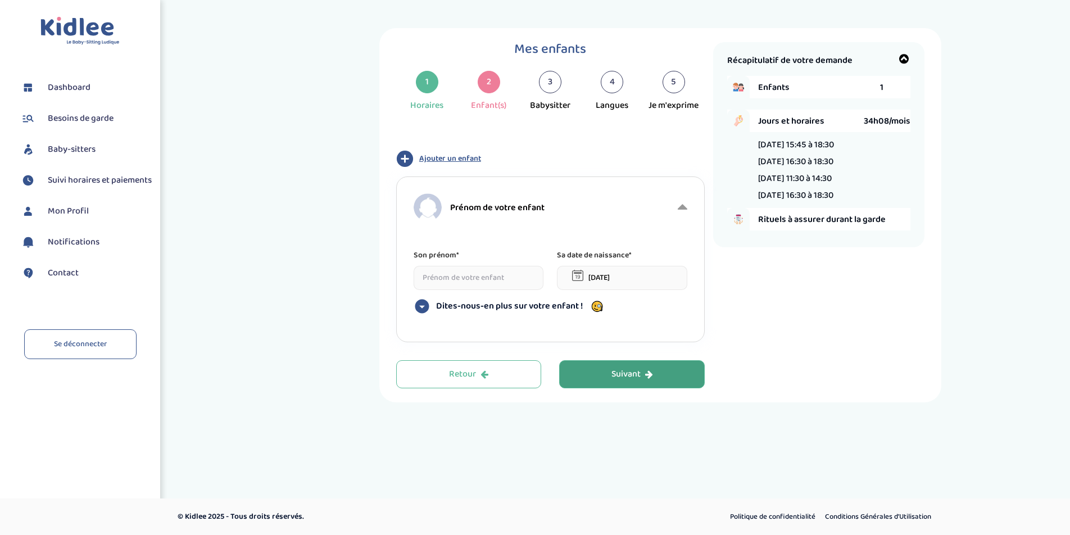
scroll to position [0, 0]
click at [451, 277] on input at bounding box center [479, 278] width 130 height 24
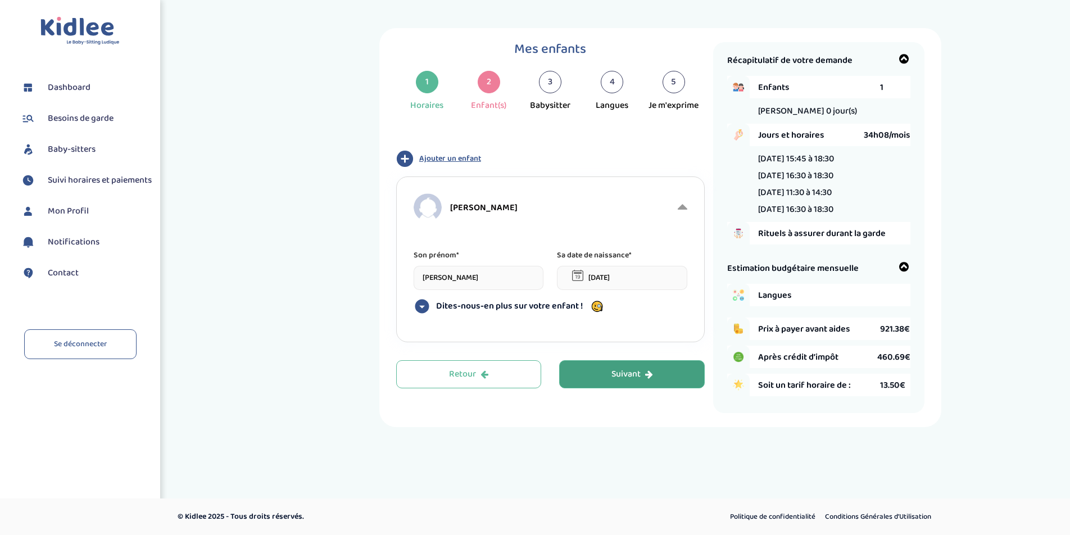
type input "[PERSON_NAME]"
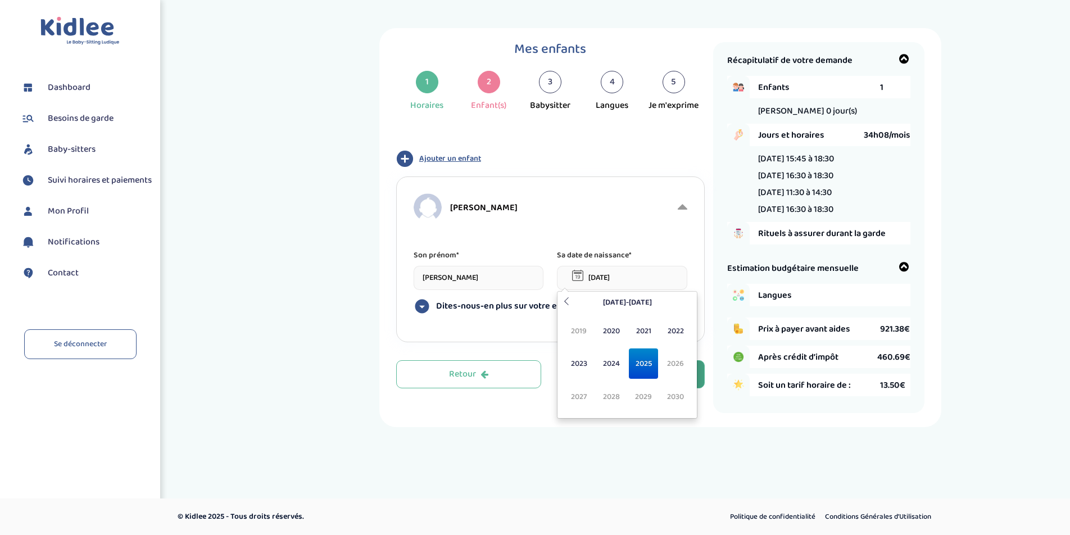
click at [596, 279] on input "[DATE]" at bounding box center [622, 278] width 130 height 24
click at [568, 301] on icon at bounding box center [567, 301] width 8 height 8
click at [690, 303] on icon at bounding box center [688, 301] width 8 height 8
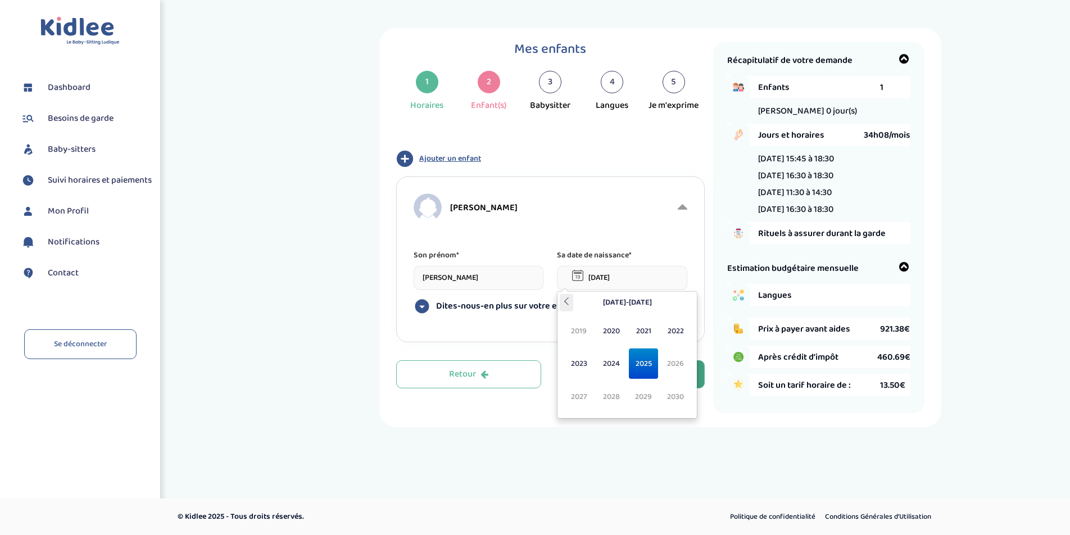
click at [563, 299] on icon at bounding box center [567, 301] width 8 height 8
click at [640, 365] on span "2015" at bounding box center [644, 364] width 30 height 30
click at [607, 275] on input "[DATE]" at bounding box center [622, 278] width 130 height 24
click at [580, 395] on span "Sep" at bounding box center [579, 397] width 30 height 30
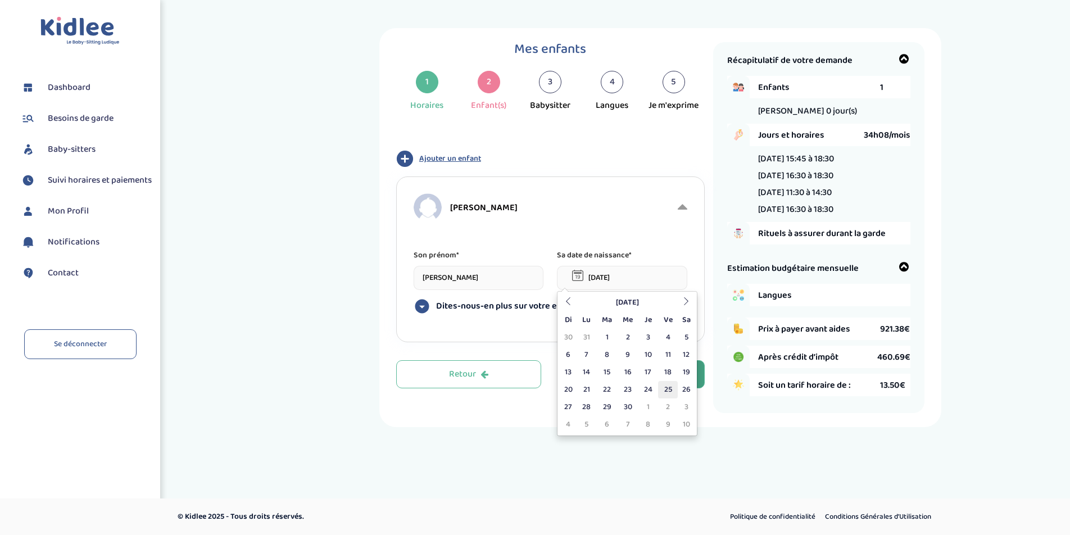
click at [668, 390] on td "25" at bounding box center [668, 389] width 20 height 17
type input "[DATE]"
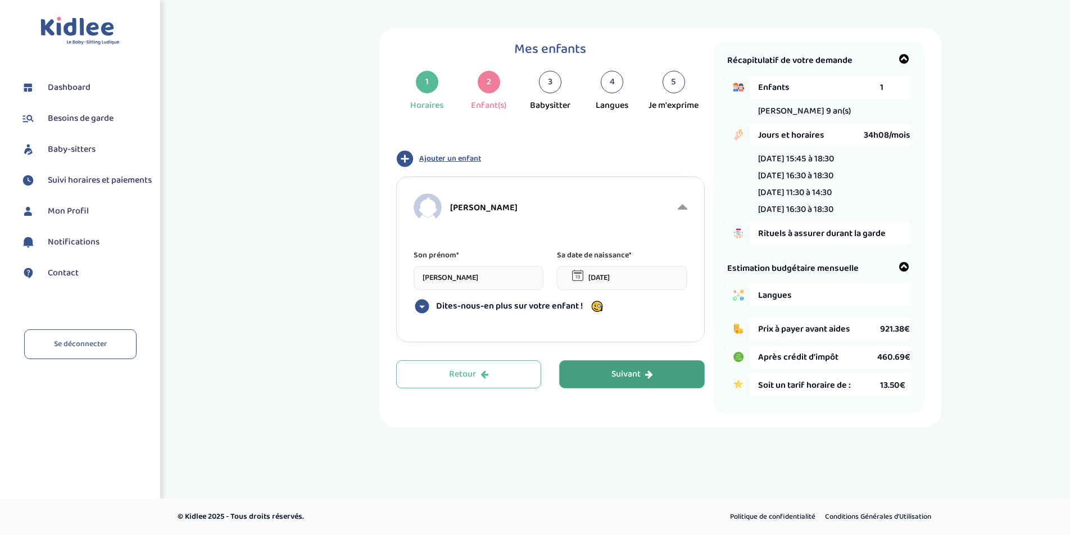
click at [454, 158] on span "Ajouter un enfant" at bounding box center [450, 159] width 62 height 12
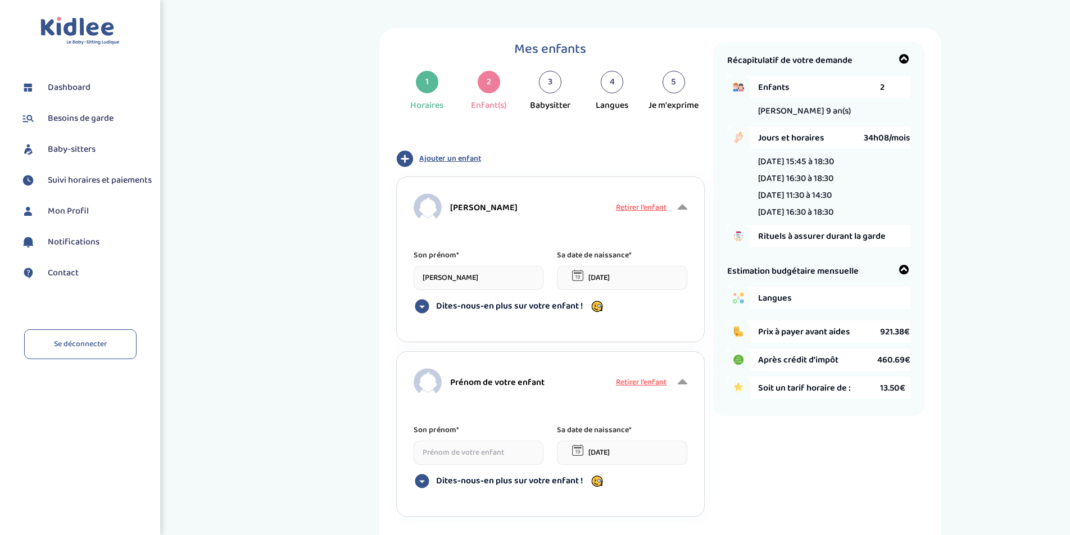
click at [453, 451] on input at bounding box center [479, 453] width 130 height 24
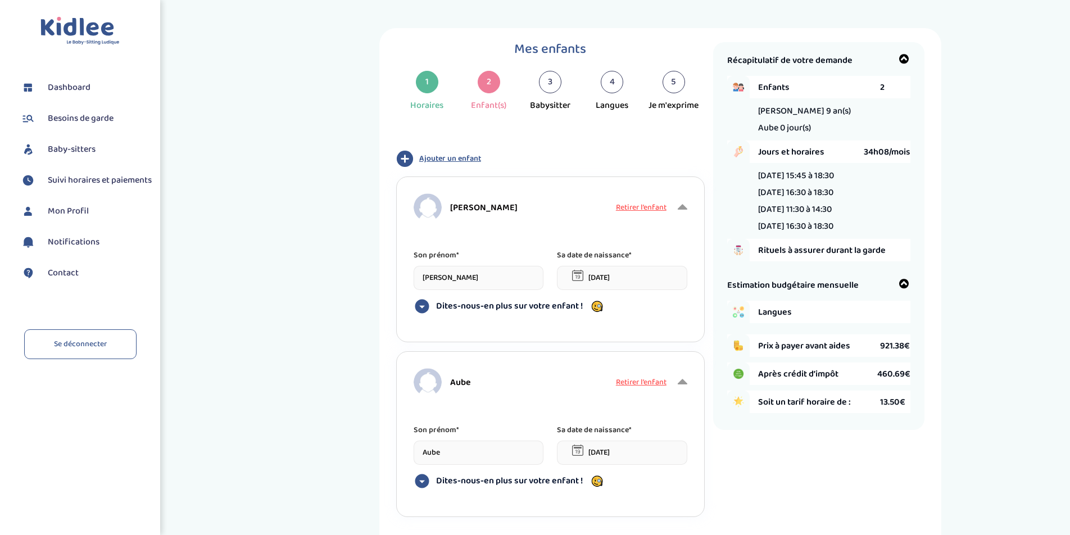
type input "Aube"
click at [607, 450] on input "[DATE]" at bounding box center [622, 453] width 130 height 24
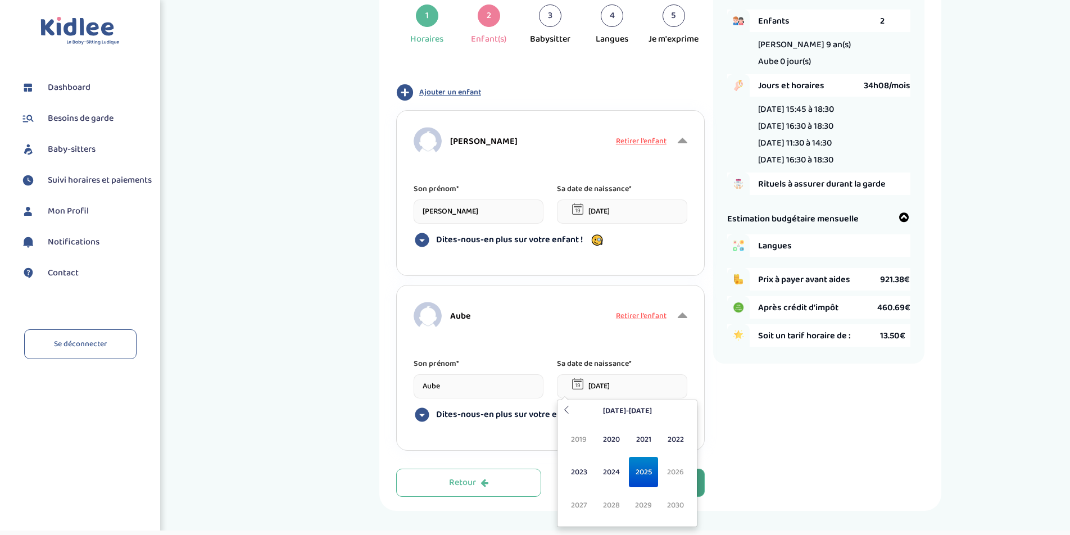
scroll to position [98, 0]
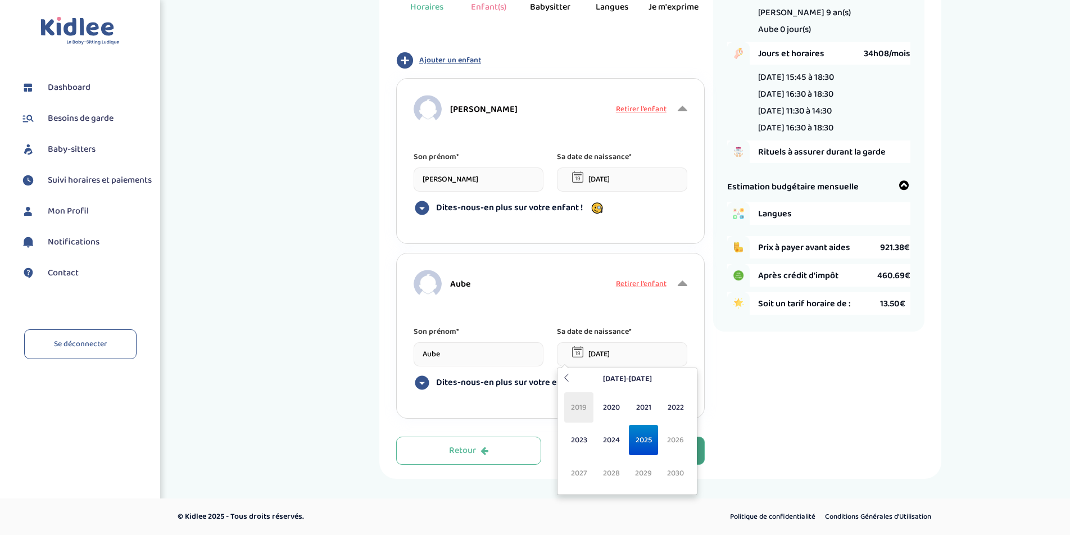
click at [577, 410] on span "2019" at bounding box center [579, 407] width 30 height 30
click at [576, 439] on span "Mai" at bounding box center [579, 440] width 30 height 30
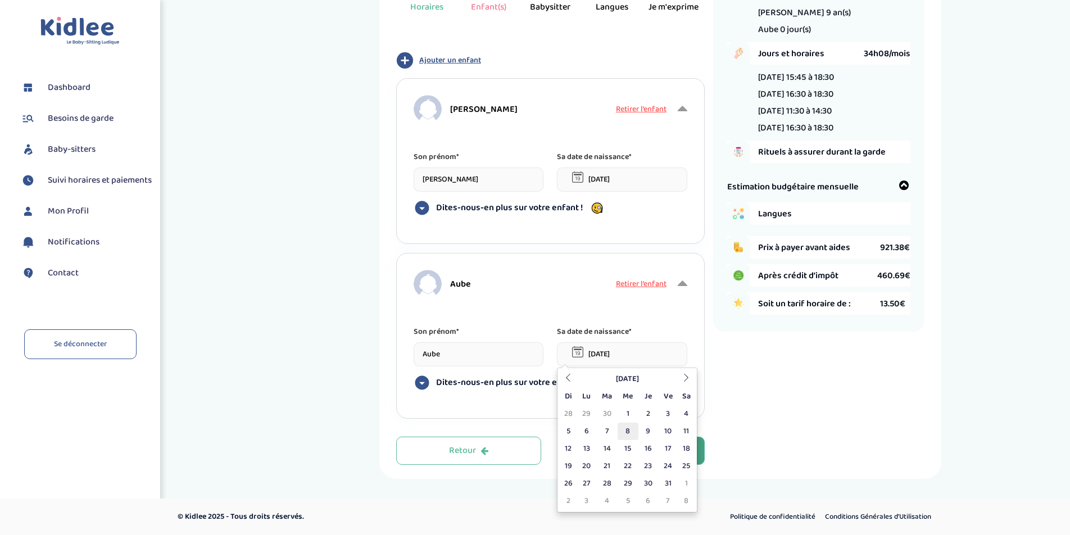
click at [626, 432] on td "8" at bounding box center [628, 431] width 21 height 17
type input "[DATE]"
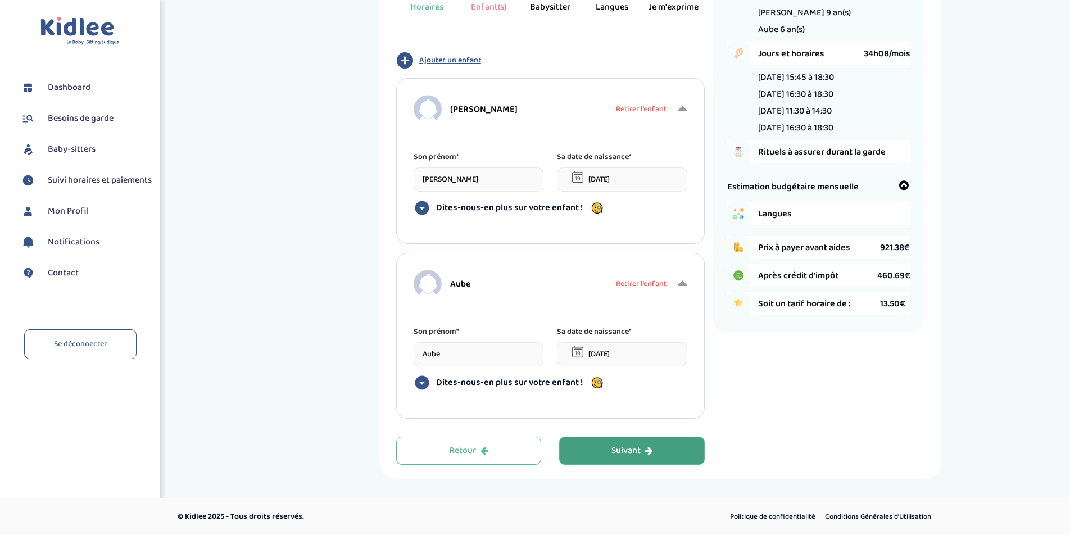
click at [459, 60] on span "Ajouter un enfant" at bounding box center [450, 61] width 62 height 12
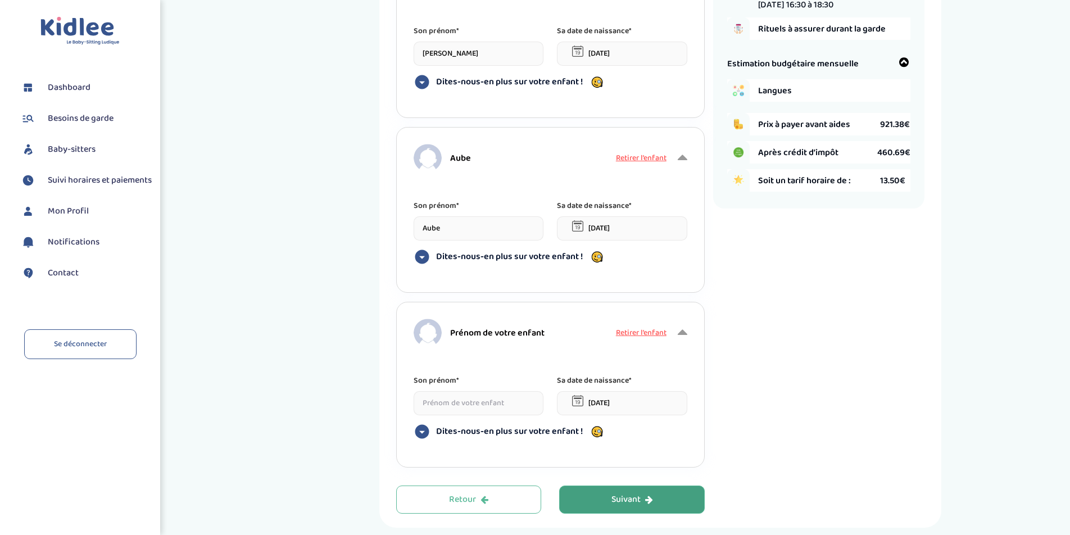
scroll to position [227, 0]
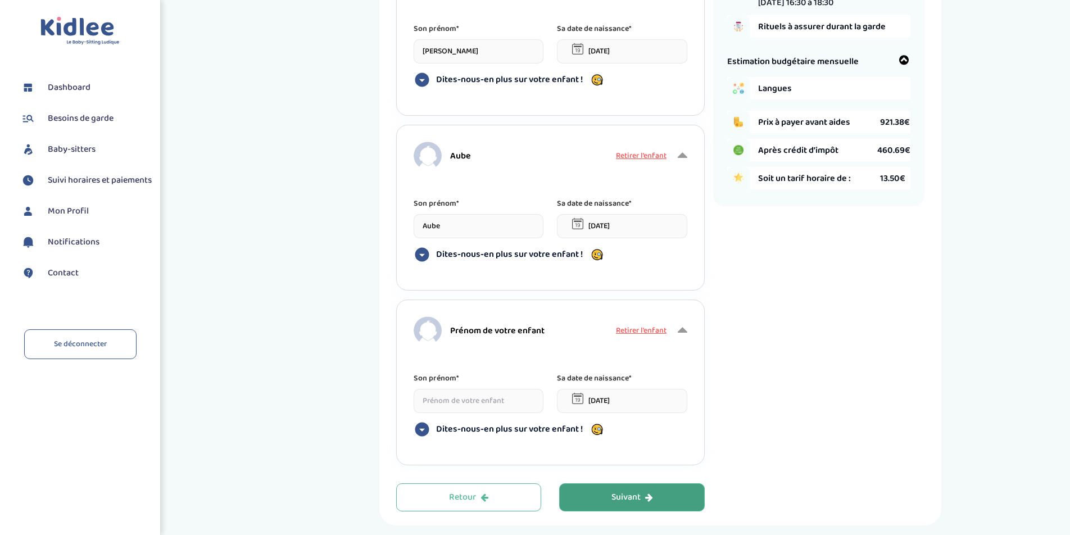
click at [456, 402] on input at bounding box center [479, 401] width 130 height 24
click at [456, 399] on input at bounding box center [479, 401] width 130 height 24
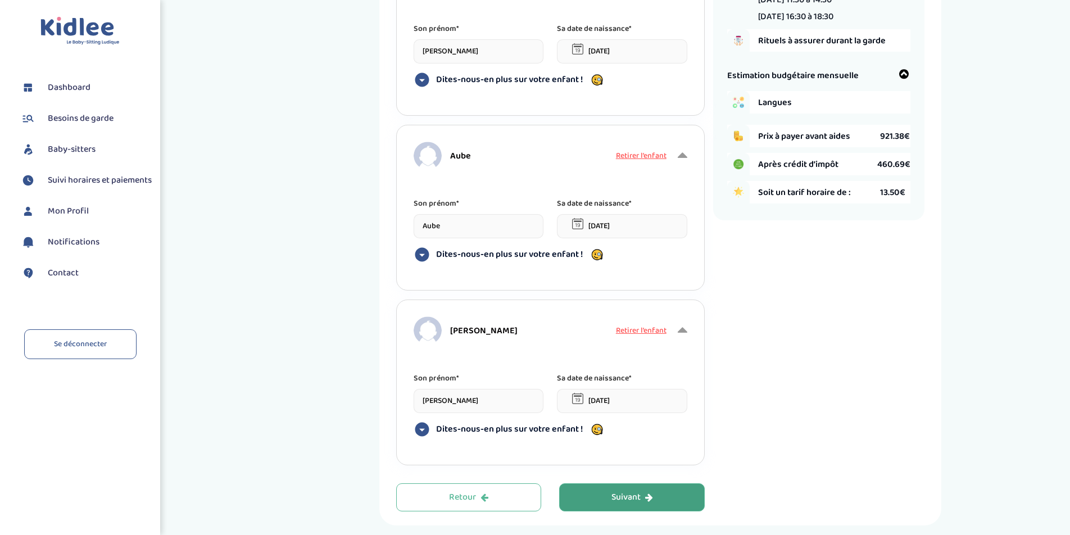
type input "[PERSON_NAME]"
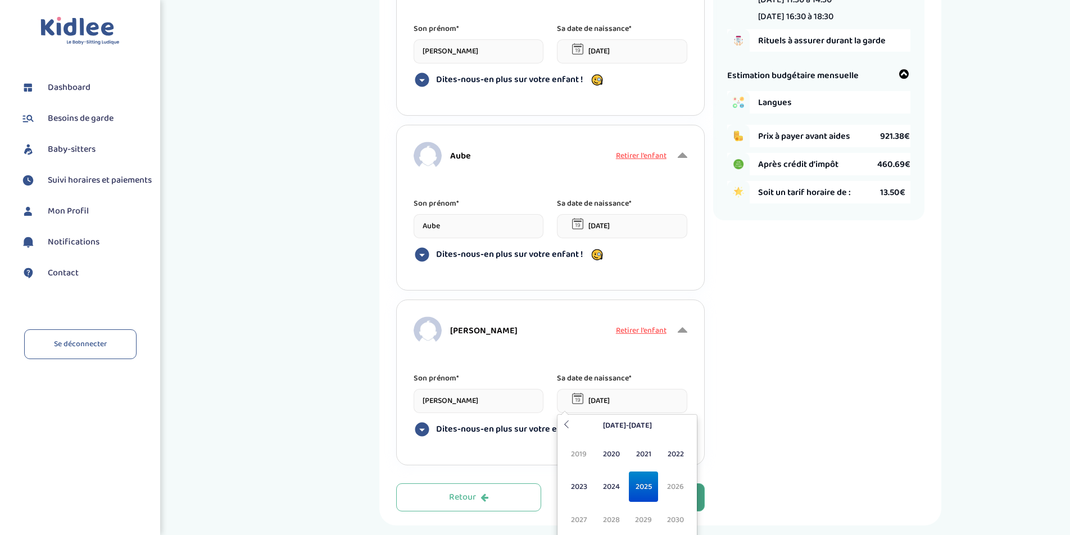
click at [616, 393] on input "[DATE]" at bounding box center [622, 401] width 130 height 24
click at [647, 454] on span "2021" at bounding box center [644, 454] width 30 height 30
click at [681, 490] on span "Aoû" at bounding box center [676, 487] width 30 height 30
click at [602, 494] on td "10" at bounding box center [606, 495] width 21 height 17
type input "[DATE]"
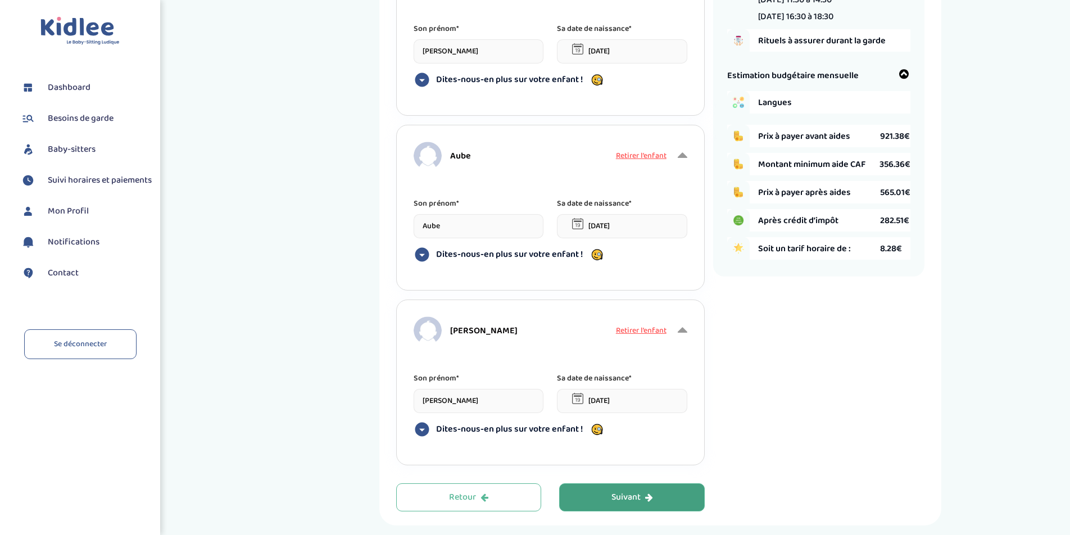
click at [633, 498] on div "Suivant" at bounding box center [633, 497] width 42 height 13
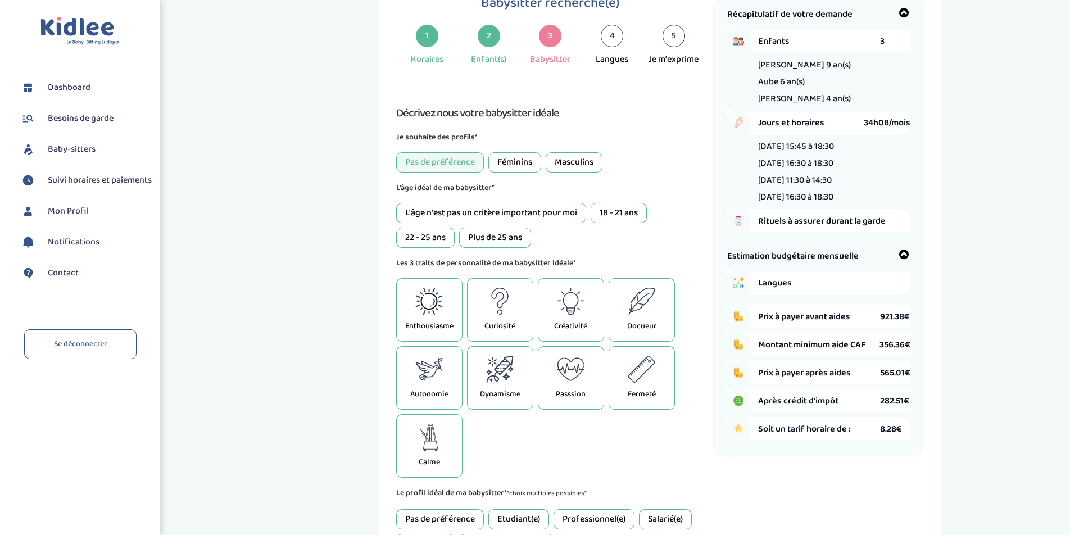
scroll to position [42, 0]
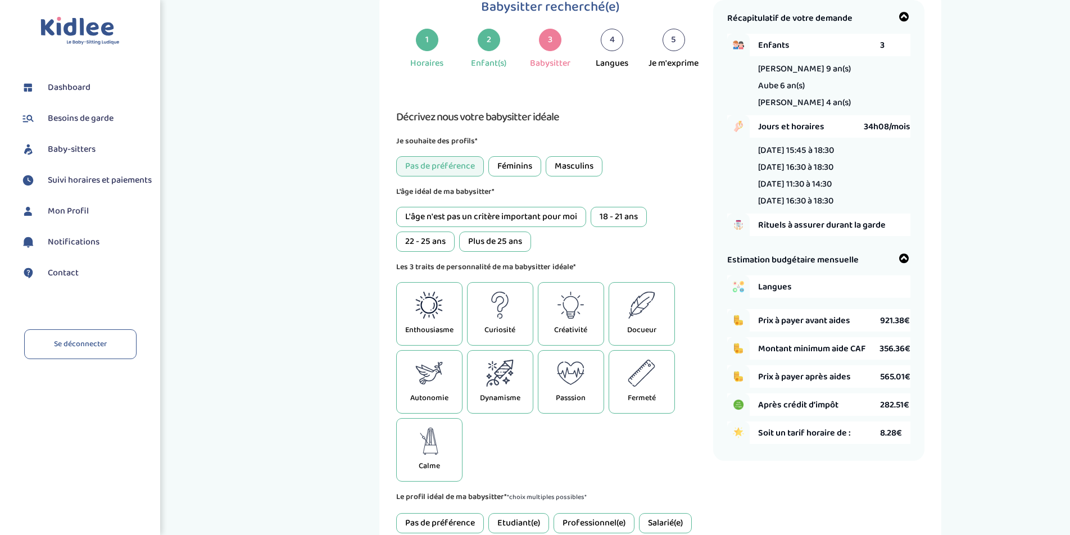
click at [524, 166] on div "Féminins" at bounding box center [515, 166] width 53 height 20
click at [418, 241] on div "22 - 25 ans" at bounding box center [425, 242] width 58 height 20
click at [438, 313] on icon at bounding box center [429, 305] width 28 height 27
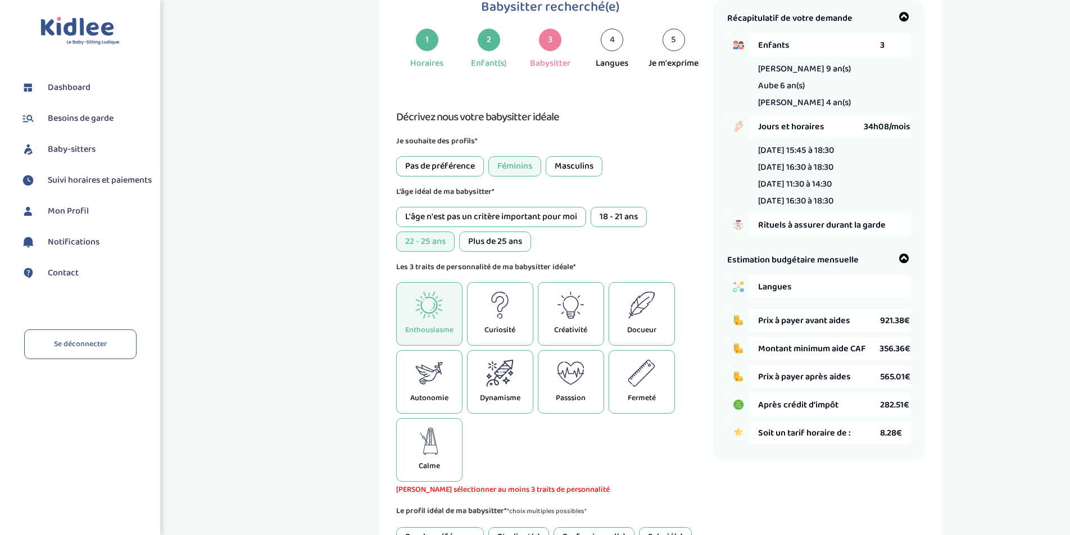
click at [643, 318] on icon at bounding box center [642, 305] width 28 height 27
click at [502, 379] on icon at bounding box center [500, 373] width 28 height 27
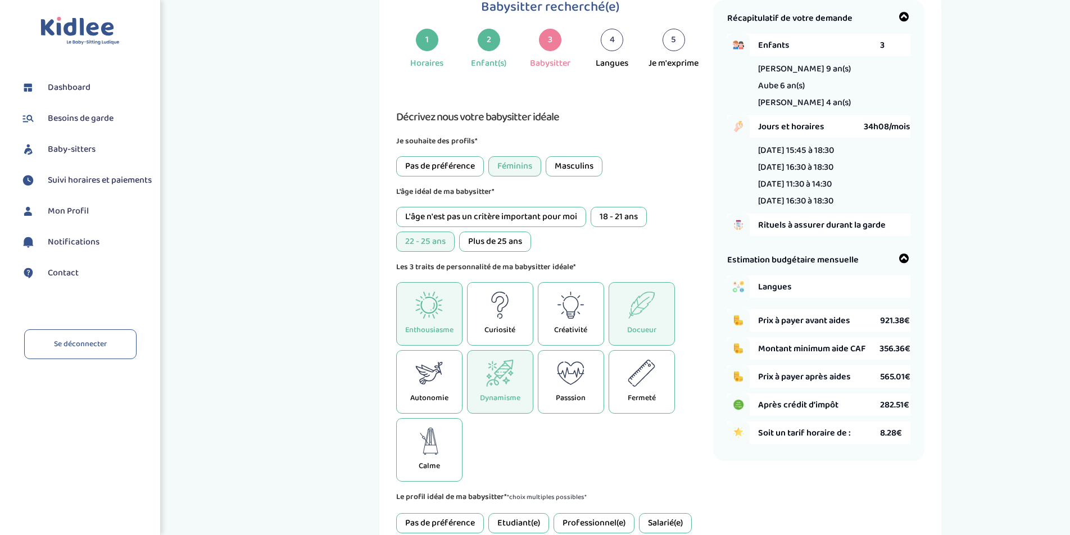
click at [435, 376] on icon at bounding box center [429, 373] width 28 height 27
click at [432, 319] on div "Enthousiasme" at bounding box center [429, 314] width 66 height 64
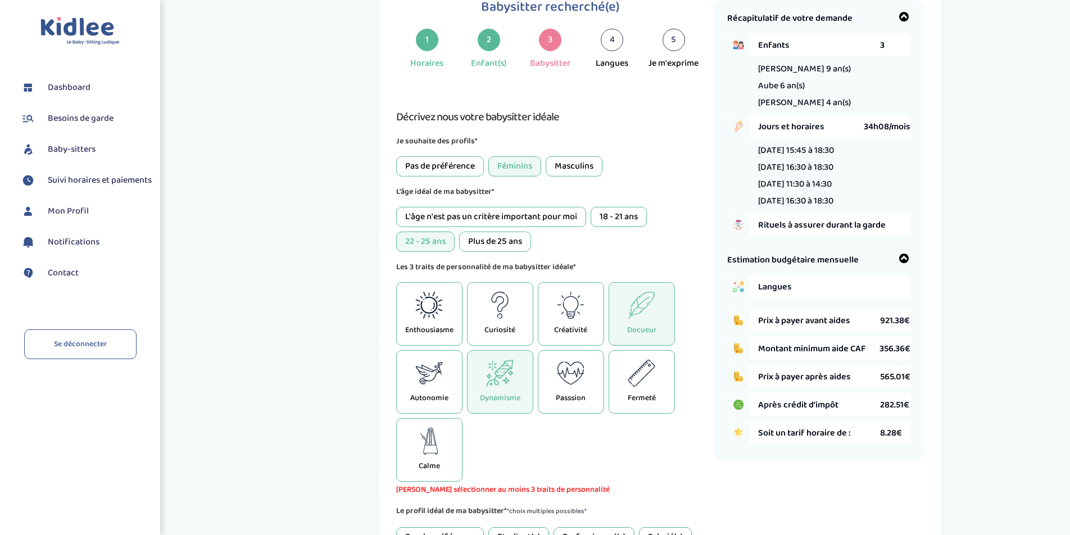
click at [429, 374] on icon at bounding box center [429, 373] width 28 height 27
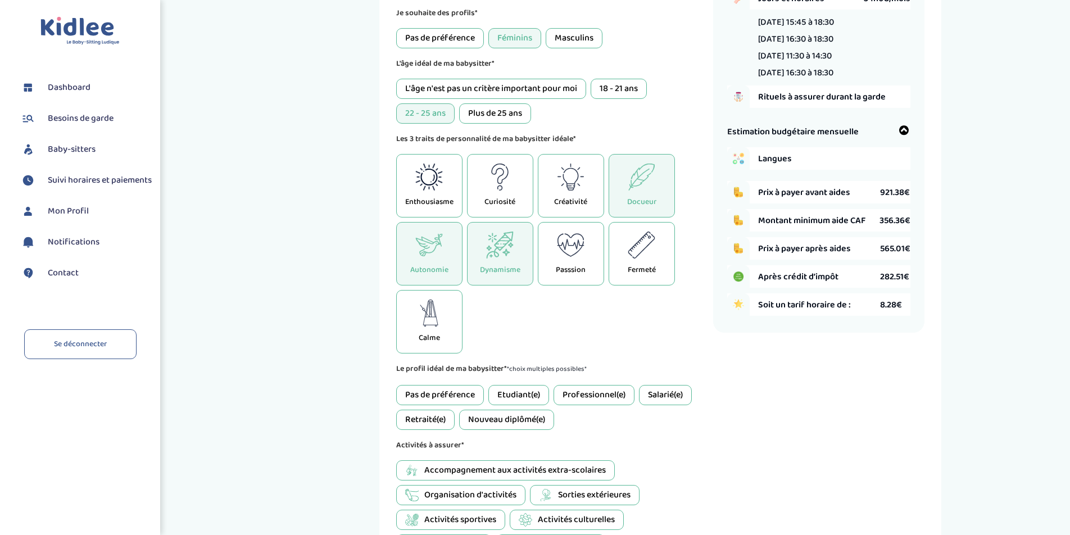
scroll to position [173, 0]
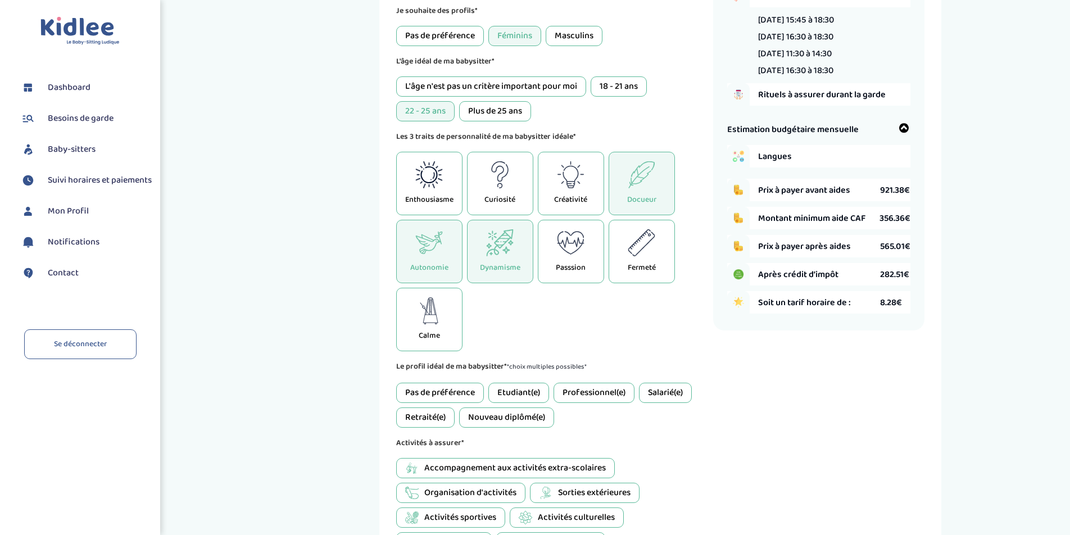
click at [524, 388] on div "Etudiant(e)" at bounding box center [519, 393] width 61 height 20
click at [510, 415] on div "Nouveau diplômé(e)" at bounding box center [506, 418] width 95 height 20
click at [595, 397] on div "Professionnel(e)" at bounding box center [594, 393] width 81 height 20
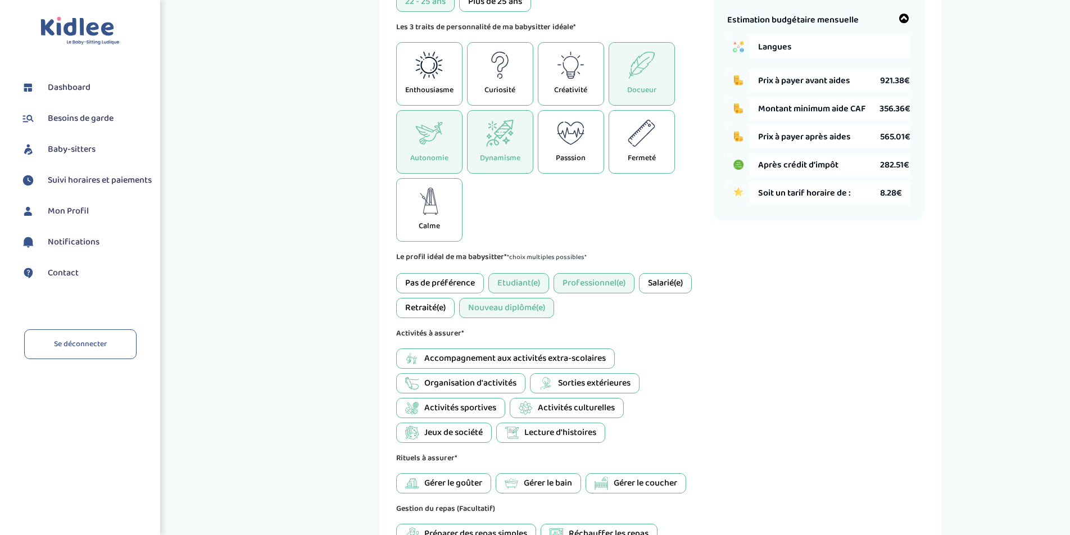
scroll to position [293, 0]
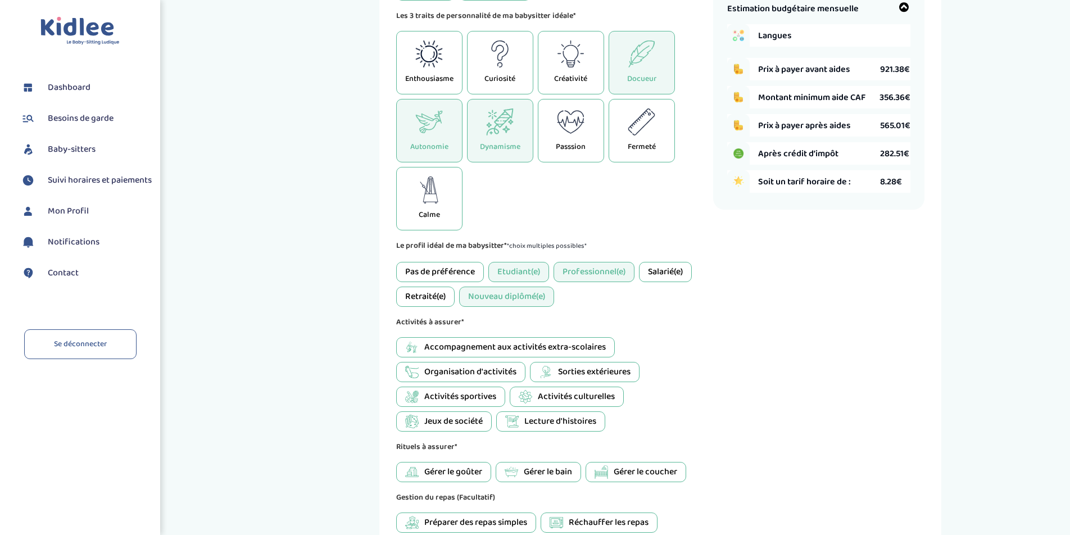
click at [513, 349] on span "Accompagnement aux activités extra-scolaires" at bounding box center [515, 347] width 182 height 13
click at [447, 423] on span "Jeux de société" at bounding box center [453, 421] width 58 height 13
click at [578, 373] on span "Sorties extérieures" at bounding box center [594, 371] width 73 height 13
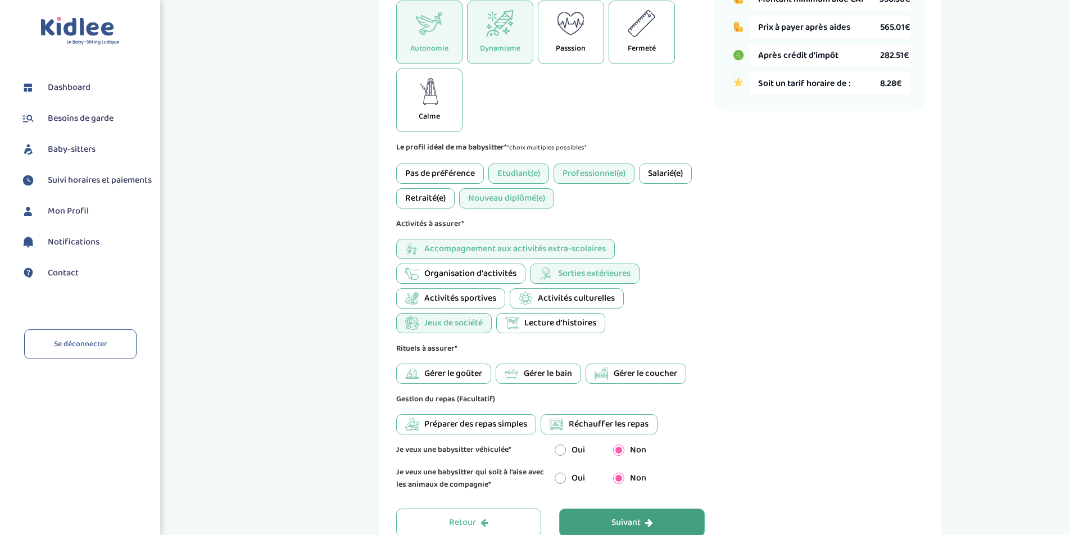
scroll to position [394, 0]
click at [455, 373] on span "Gérer le goûter" at bounding box center [453, 371] width 58 height 13
click at [527, 377] on span "Gérer le bain" at bounding box center [548, 371] width 48 height 13
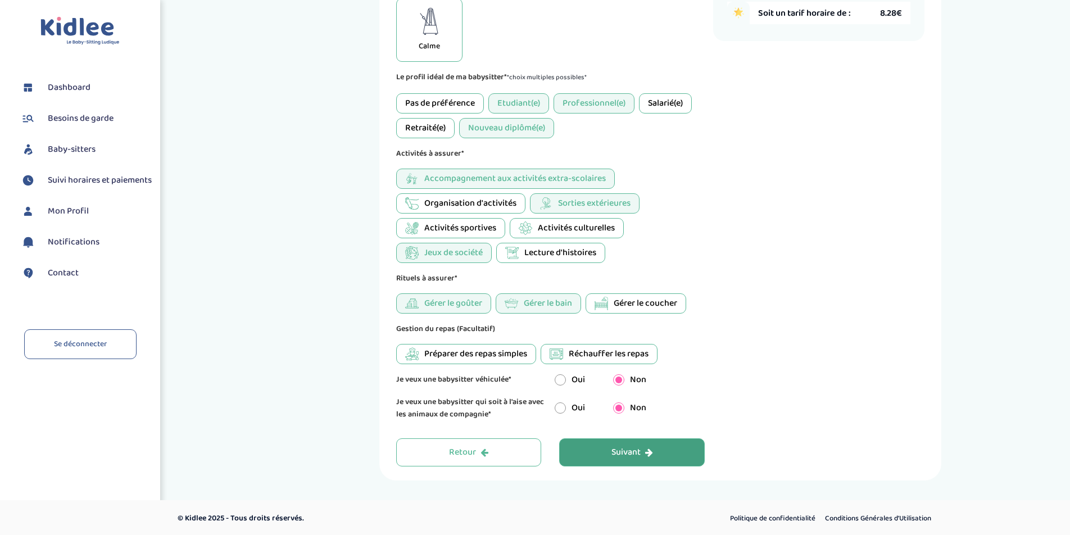
scroll to position [464, 0]
click at [625, 449] on div "Suivant" at bounding box center [633, 451] width 42 height 13
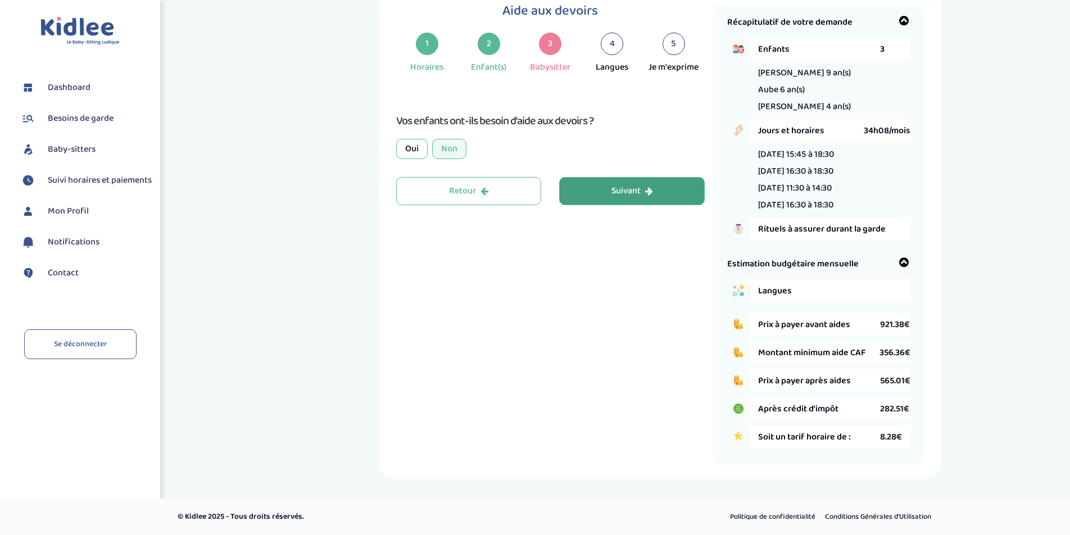
click at [451, 150] on div "Non" at bounding box center [449, 149] width 34 height 20
click at [631, 198] on button "Suivant" at bounding box center [632, 191] width 146 height 28
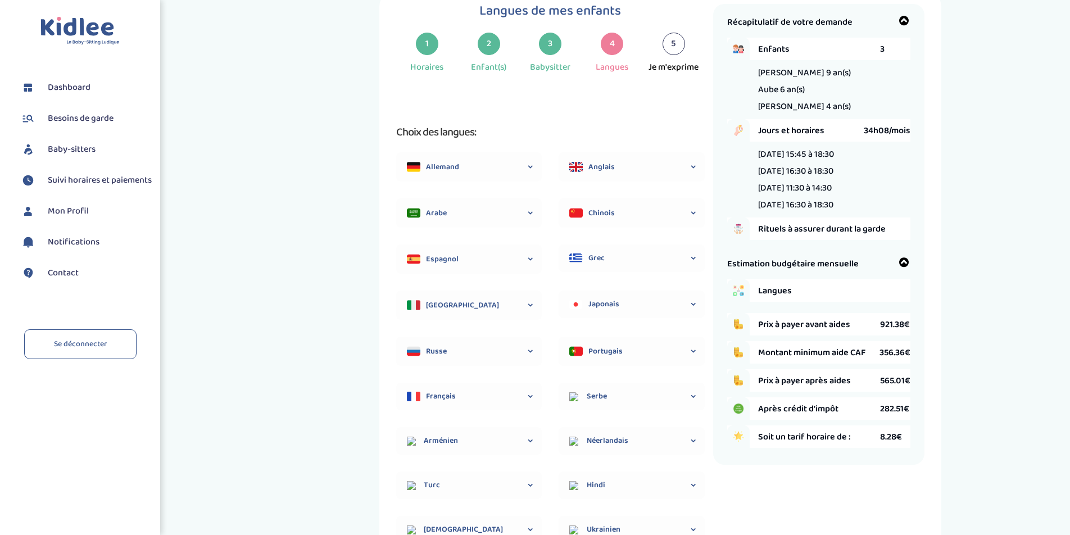
click at [616, 165] on span "Anglais" at bounding box center [642, 167] width 106 height 12
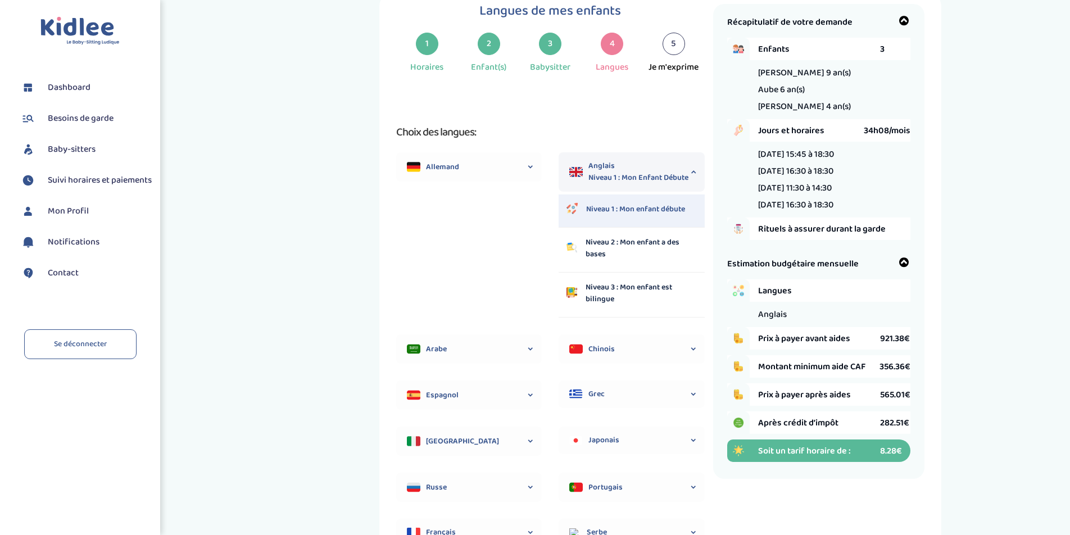
click at [638, 289] on p "Niveau 3 : Mon enfant est bilingue" at bounding box center [641, 294] width 111 height 24
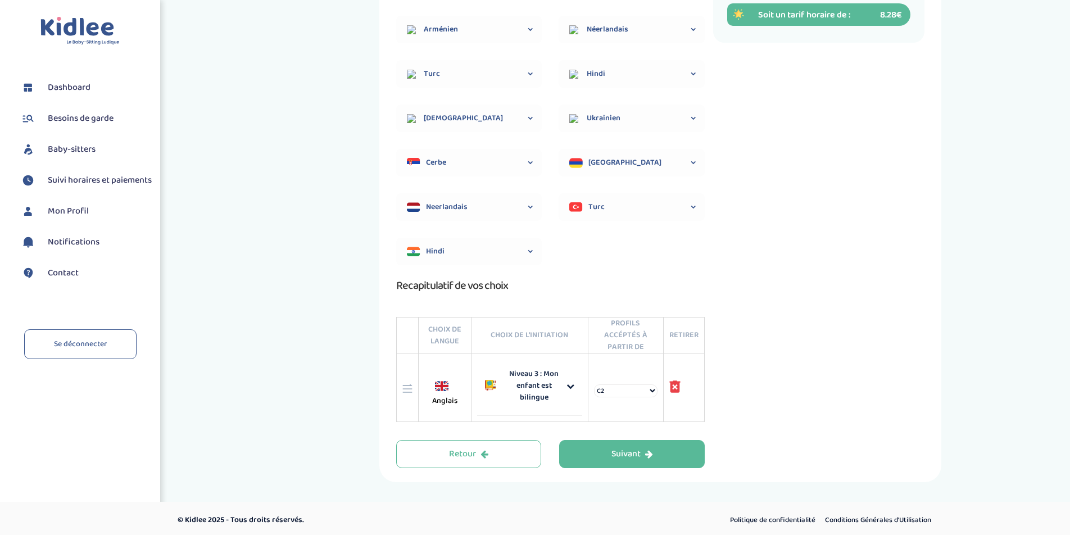
scroll to position [478, 0]
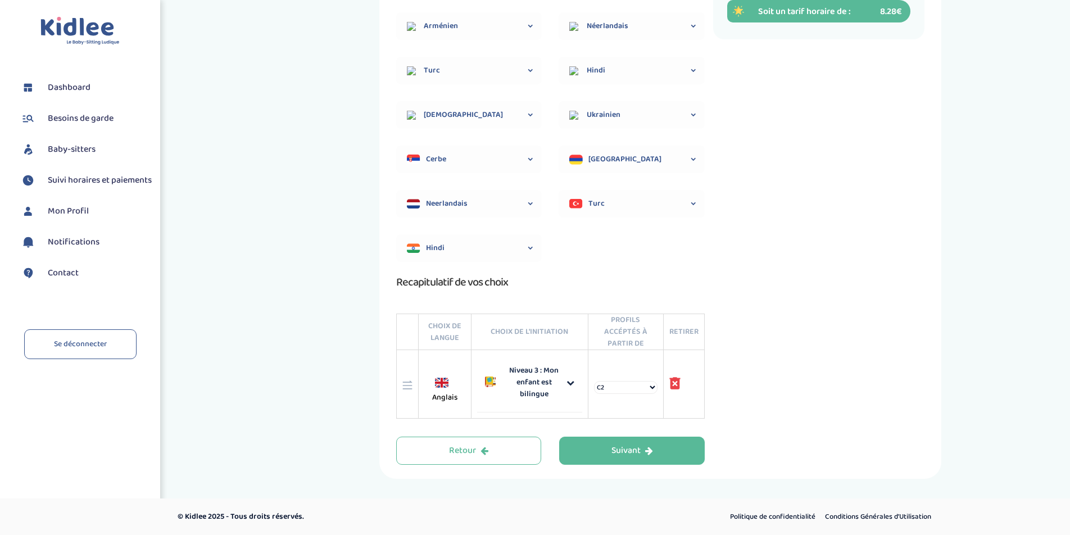
click at [653, 387] on select "C2 Langue maternelle" at bounding box center [626, 387] width 64 height 13
select select "3"
click at [595, 381] on select "C2 Langue maternelle" at bounding box center [626, 387] width 64 height 13
click at [648, 448] on icon "button" at bounding box center [649, 450] width 8 height 9
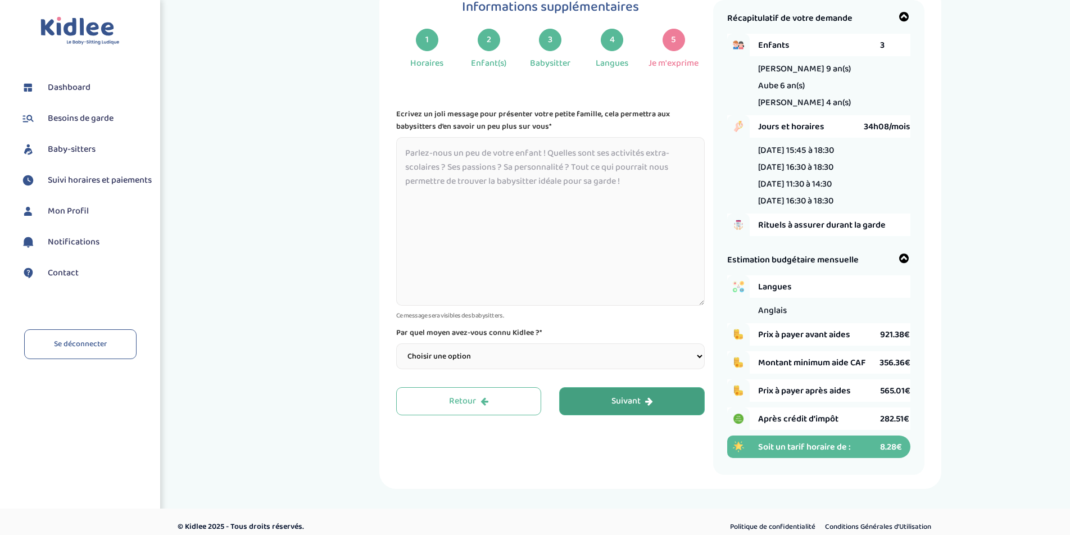
click at [682, 356] on select "Choisir une option Bouche à Oreille Google Plateforme Gens de confiance Faceboo…" at bounding box center [550, 356] width 309 height 26
select select "1"
click at [396, 343] on select "Choisir une option Bouche à Oreille Google Plateforme Gens de confiance Faceboo…" at bounding box center [550, 356] width 309 height 26
click at [557, 242] on textarea at bounding box center [550, 221] width 309 height 169
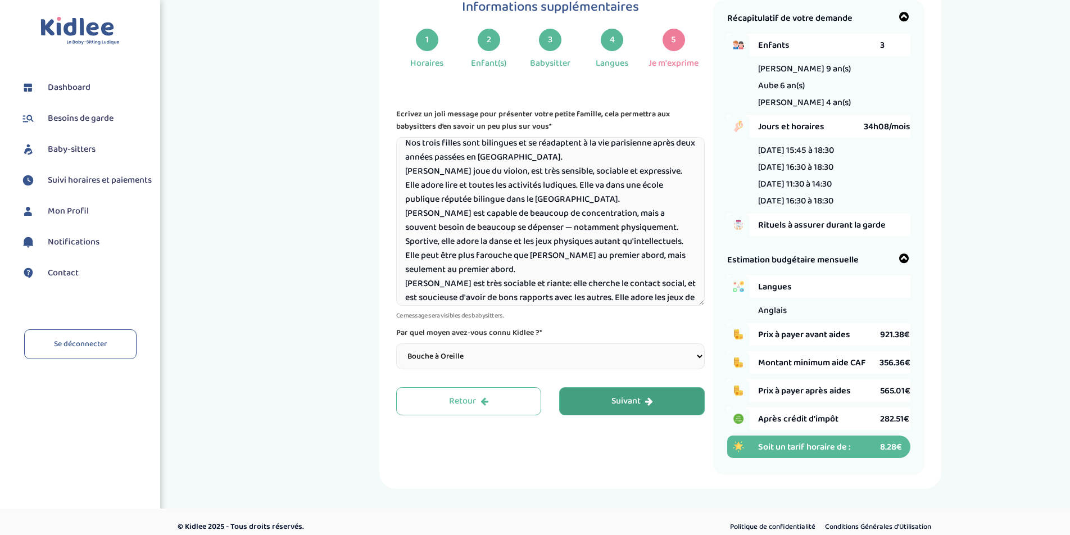
scroll to position [24, 0]
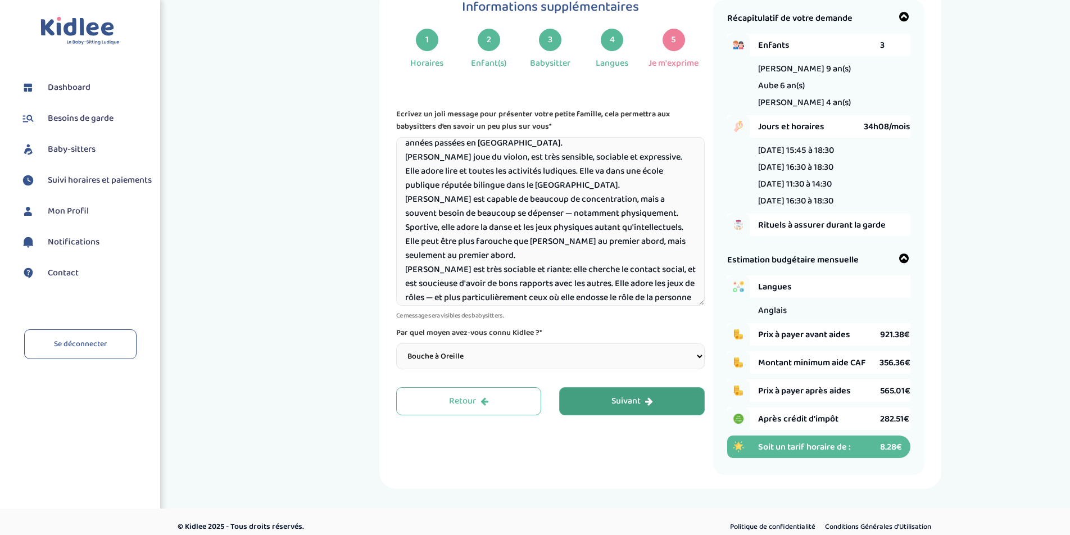
type textarea "Nos trois filles sont bilingues et se réadaptent à la vie parisienne après deux…"
click at [632, 404] on div "Suivant" at bounding box center [633, 401] width 42 height 13
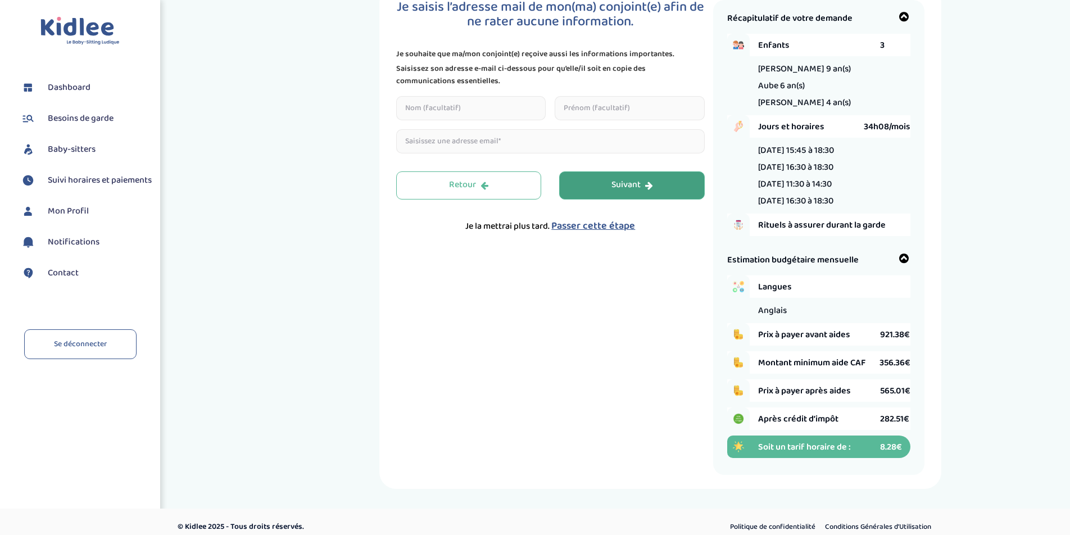
click at [463, 102] on input "text" at bounding box center [471, 108] width 150 height 24
type input "Litwin"
type input "[PERSON_NAME]"
type input "[EMAIL_ADDRESS][DOMAIN_NAME]"
drag, startPoint x: 618, startPoint y: 110, endPoint x: 550, endPoint y: 111, distance: 67.5
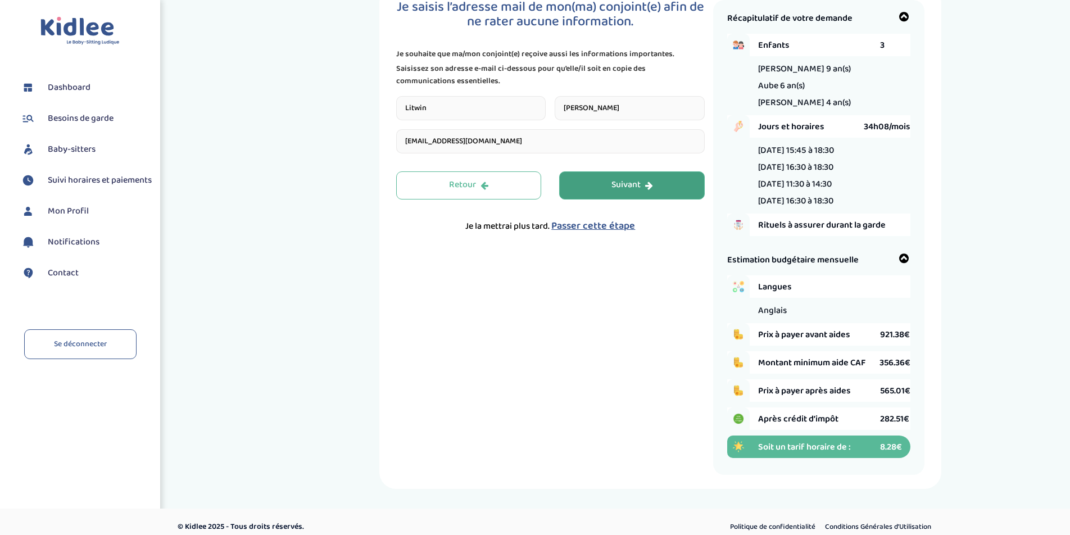
click at [550, 111] on div "[PERSON_NAME] [PERSON_NAME][EMAIL_ADDRESS][DOMAIN_NAME]" at bounding box center [550, 124] width 309 height 57
type input "[PERSON_NAME]"
drag, startPoint x: 500, startPoint y: 148, endPoint x: 502, endPoint y: 142, distance: 6.1
click at [502, 142] on input "[EMAIL_ADDRESS][DOMAIN_NAME]" at bounding box center [550, 141] width 309 height 24
type input "[EMAIL_ADDRESS][DOMAIN_NAME]"
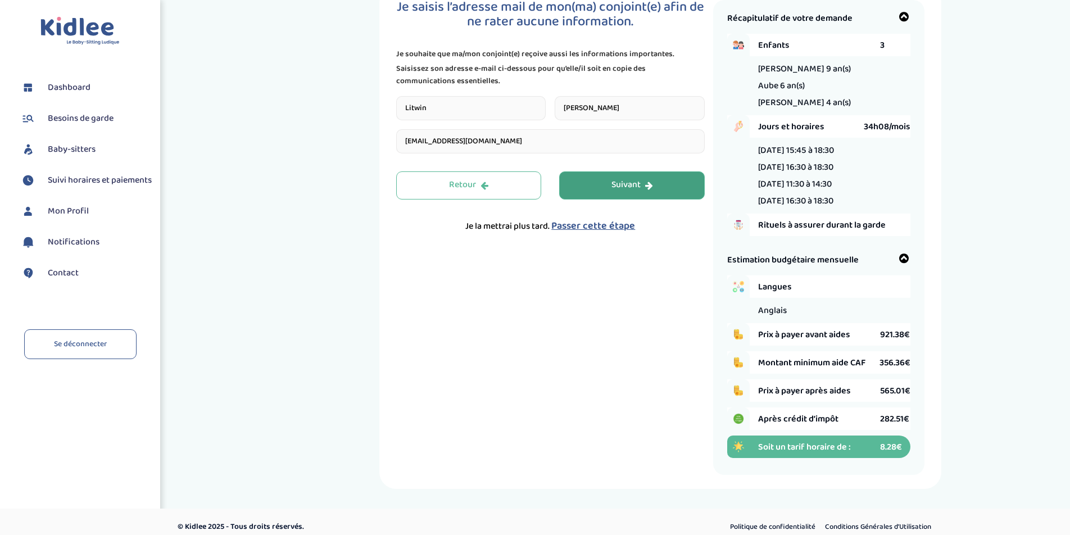
click at [617, 180] on div "Suivant" at bounding box center [633, 185] width 42 height 13
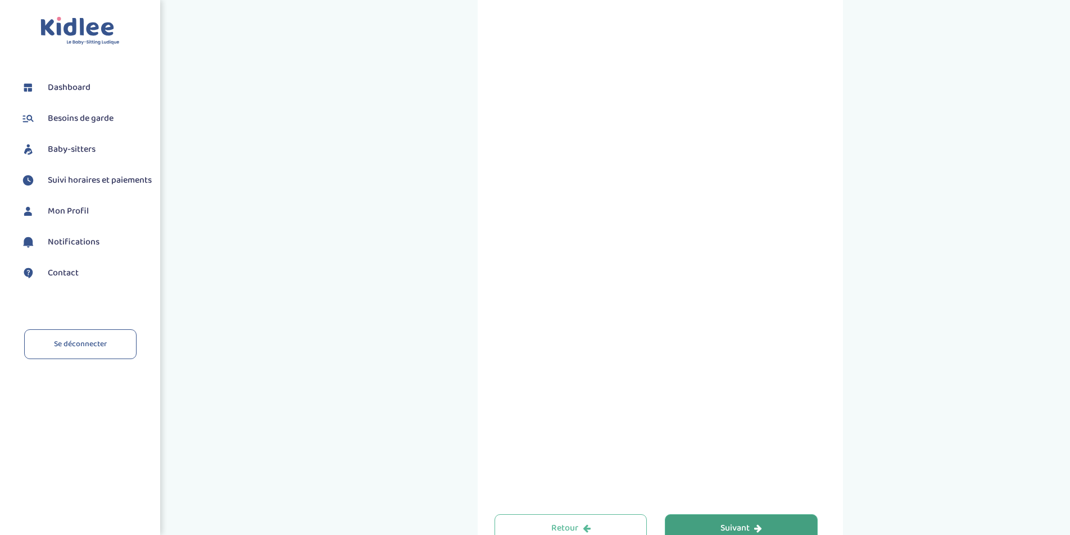
scroll to position [300, 0]
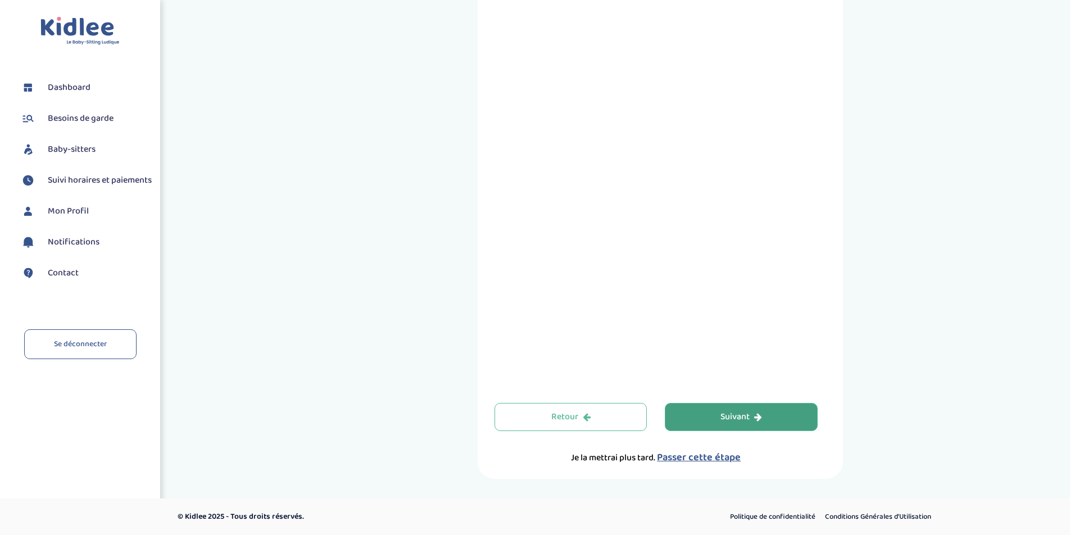
click at [757, 419] on icon "button" at bounding box center [758, 417] width 8 height 9
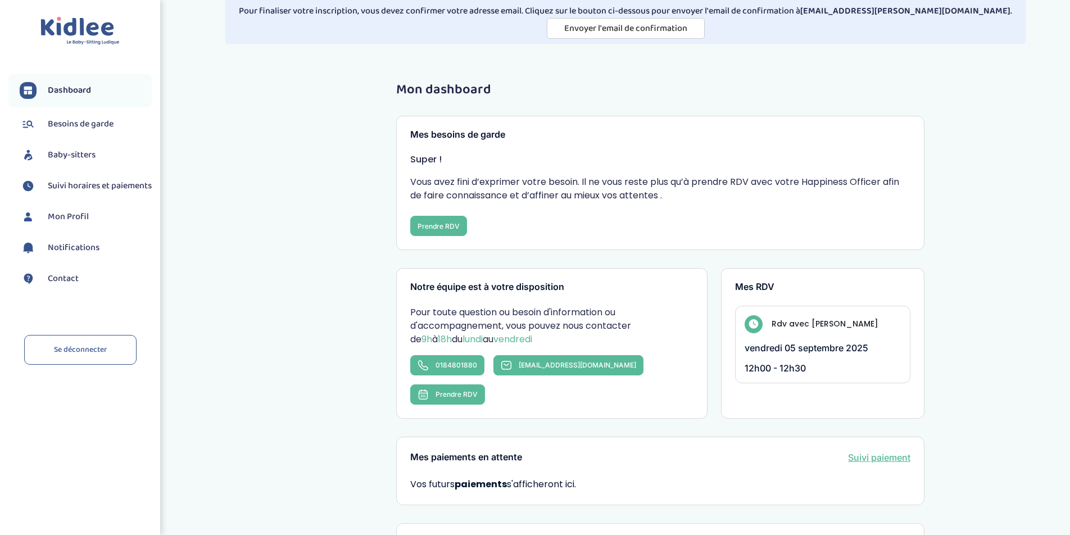
scroll to position [40, 0]
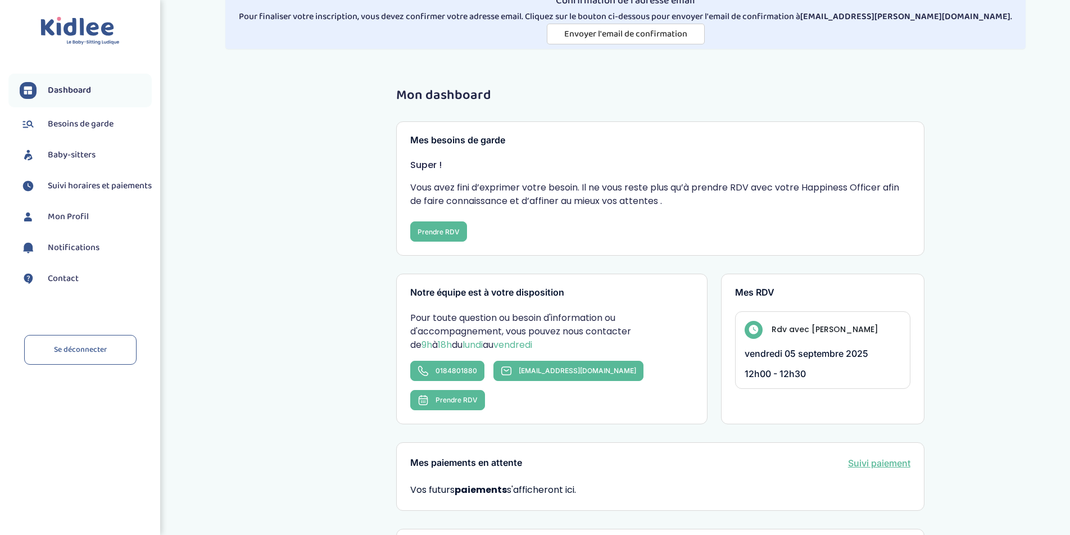
click at [750, 332] on icon at bounding box center [754, 330] width 10 height 10
